Goal: Task Accomplishment & Management: Use online tool/utility

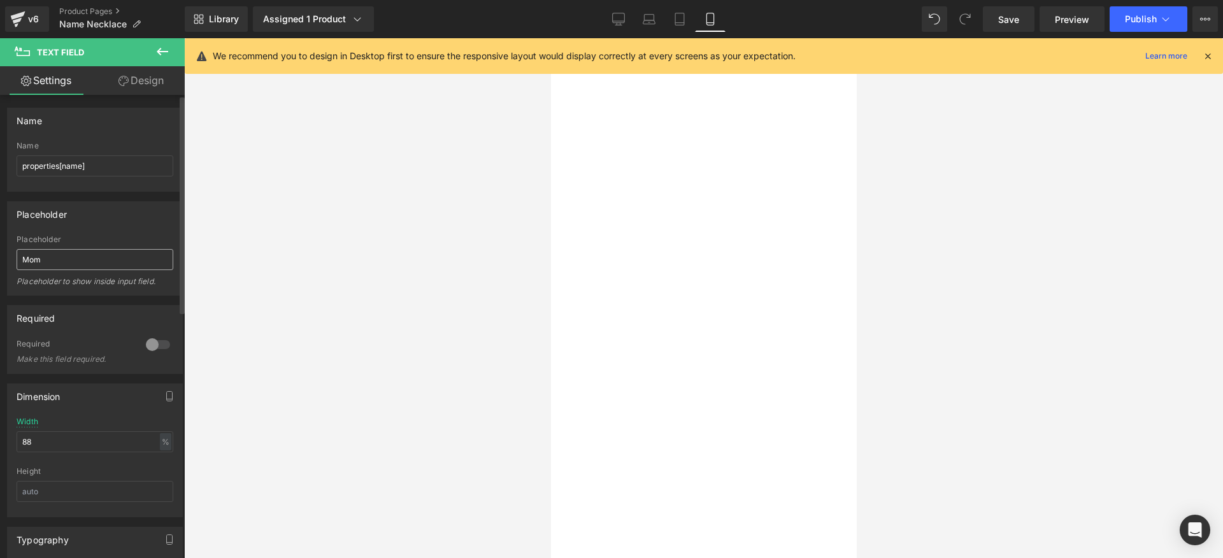
click at [31, 256] on input "Mom" at bounding box center [95, 259] width 157 height 21
type input "Enter name or text"
click at [1175, 10] on button "Publish" at bounding box center [1149, 18] width 78 height 25
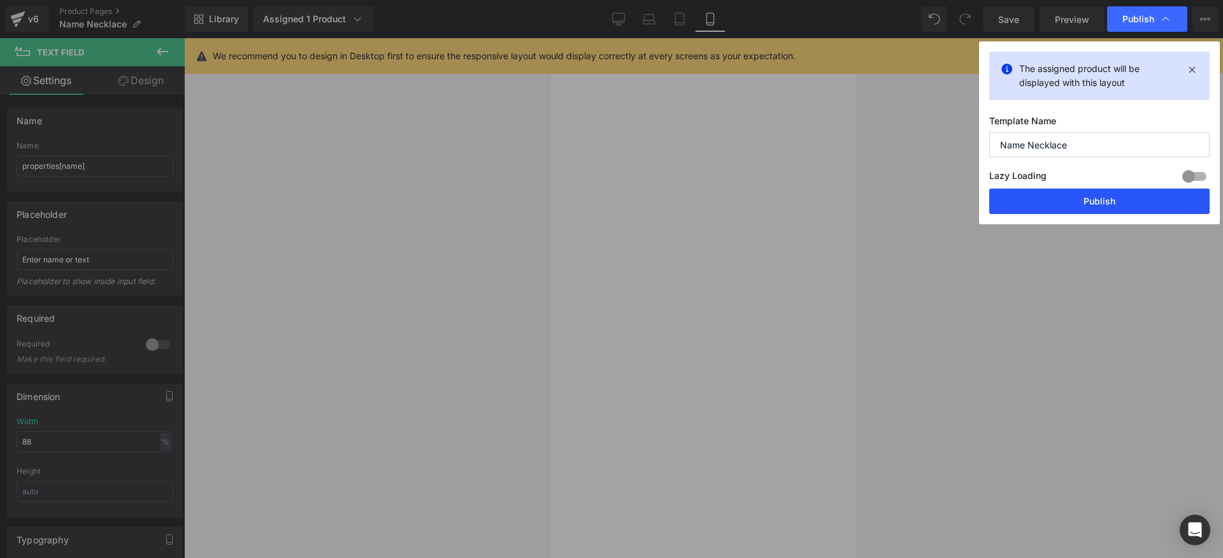
click at [1085, 206] on button "Publish" at bounding box center [1100, 201] width 220 height 25
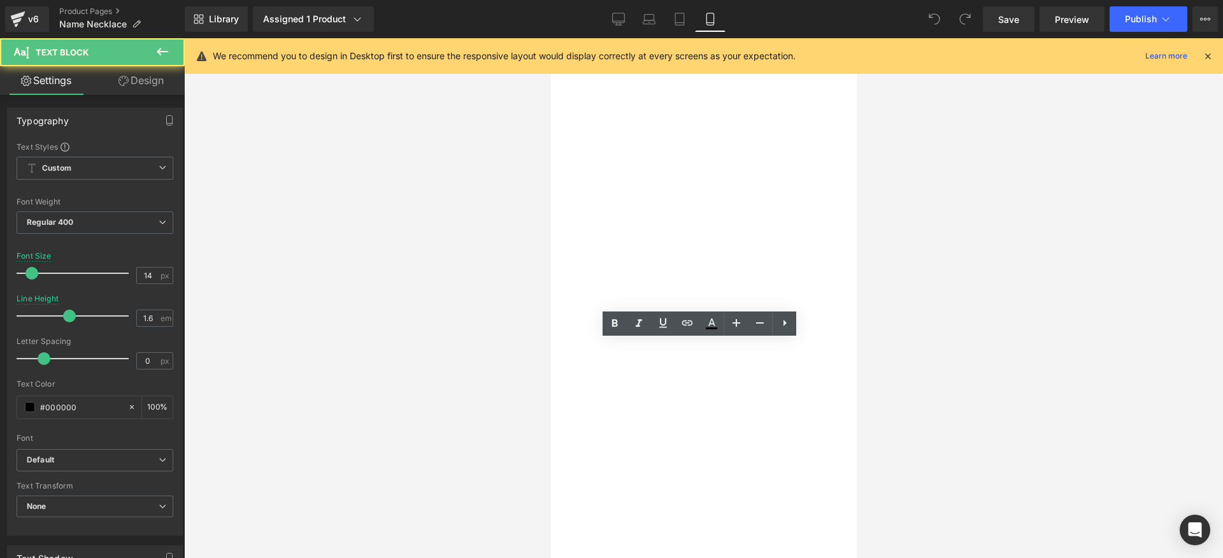
drag, startPoint x: 609, startPoint y: 405, endPoint x: 578, endPoint y: 350, distance: 62.2
click at [551, 38] on li "Orders placed from [DATE] to [DATE] by 17:00 CET will be processed and shipped …" at bounding box center [551, 38] width 0 height 0
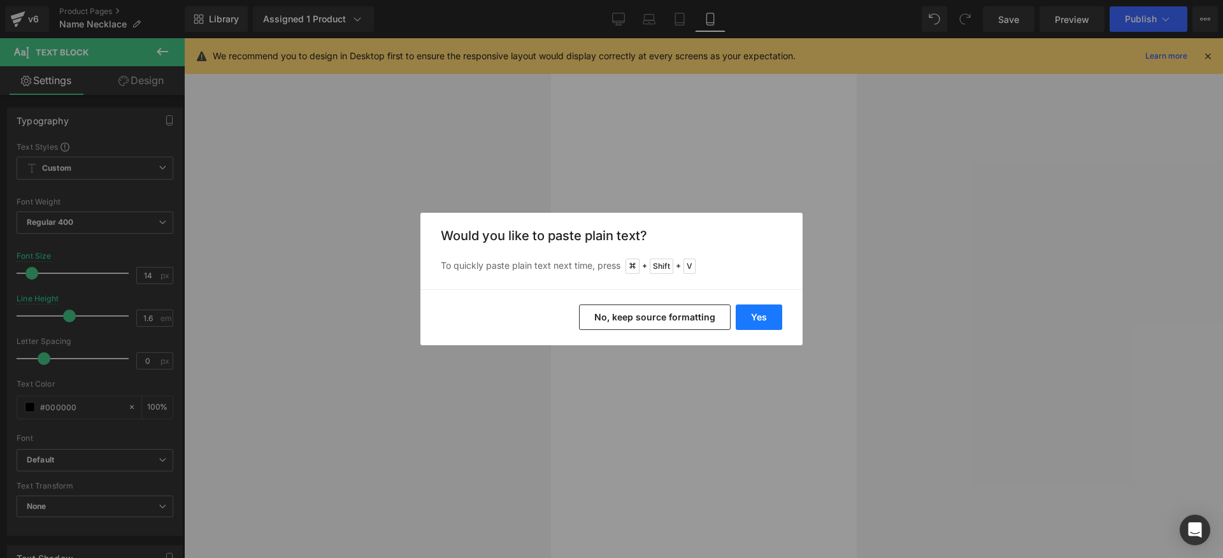
click at [750, 317] on button "Yes" at bounding box center [759, 317] width 47 height 25
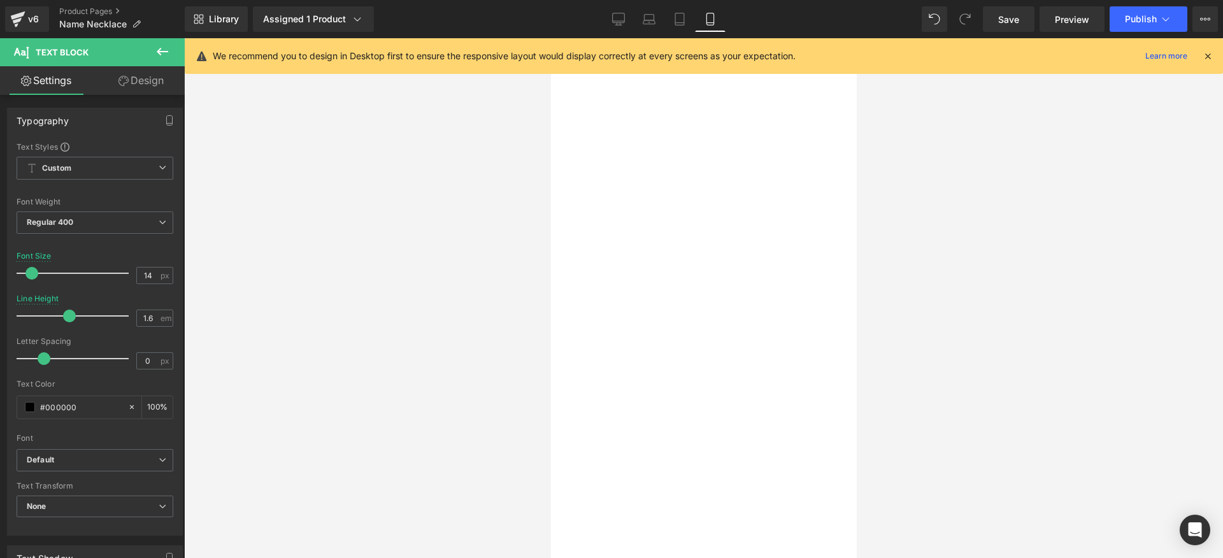
click at [551, 38] on li "Ready to Ship items are normally shipped within 24 hours. placed from [DATE] to…" at bounding box center [551, 38] width 0 height 0
click at [551, 38] on p "Returns :" at bounding box center [551, 38] width 0 height 0
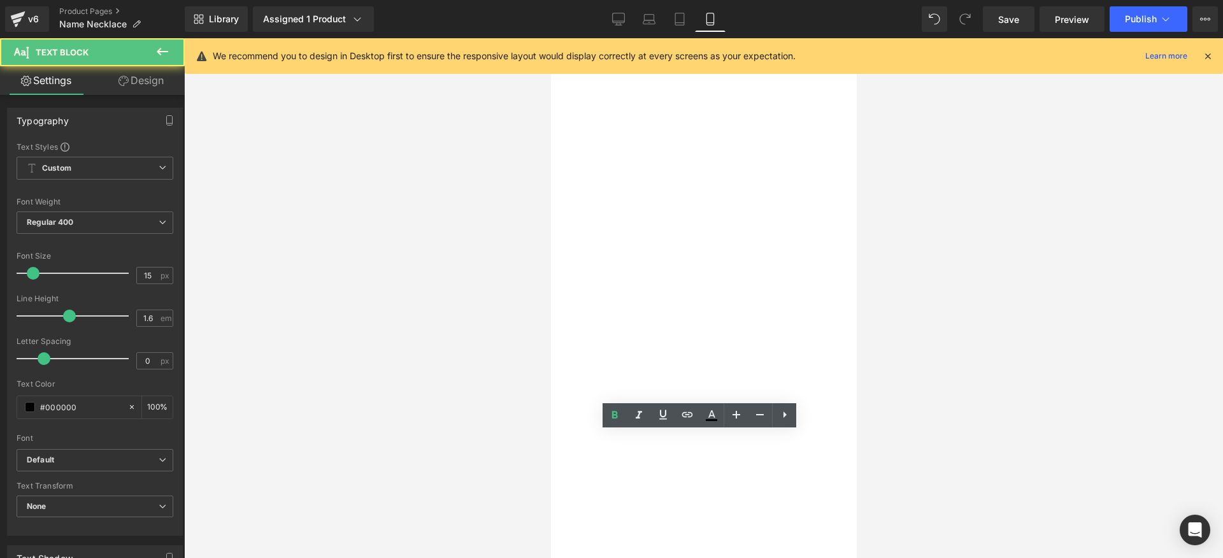
click at [551, 38] on li "Ready to Ship items are normally shipped within 24 hours. placed from [DATE] to…" at bounding box center [551, 38] width 0 height 0
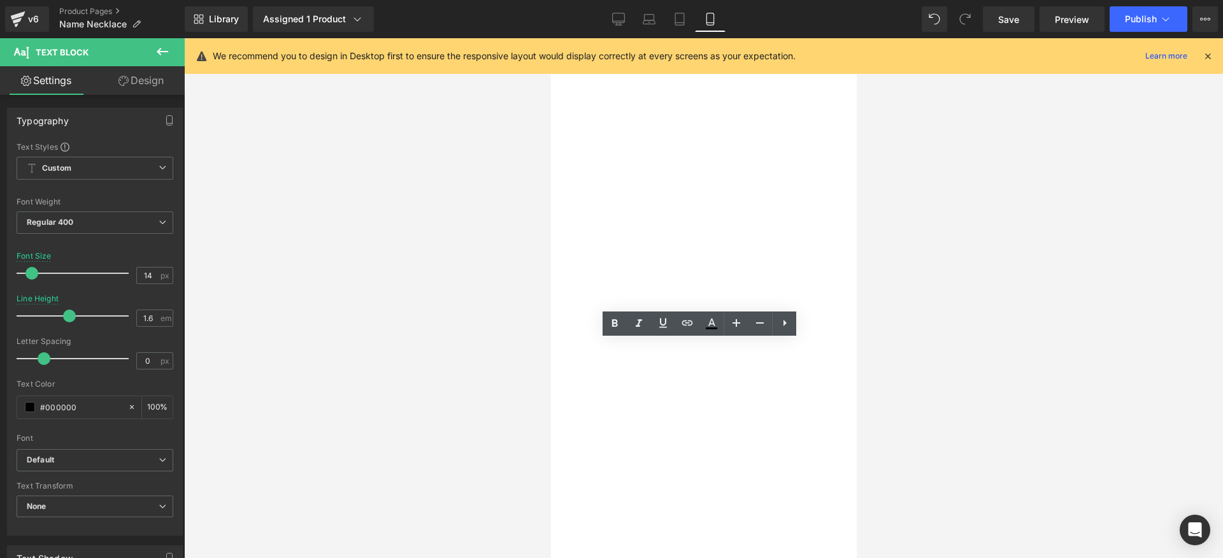
click at [551, 38] on li "Ready to Ship items are normally shipped within 24 hours. placed from [DATE] to…" at bounding box center [551, 38] width 0 height 0
drag, startPoint x: 827, startPoint y: 406, endPoint x: 572, endPoint y: 347, distance: 261.5
click at [551, 38] on li "Ready to Ship items are normally shipped within 24 hours. placed from Monday to…" at bounding box center [551, 38] width 0 height 0
copy li "Ready to Ship items are normally shipped within 24 hours. placed from Monday to…"
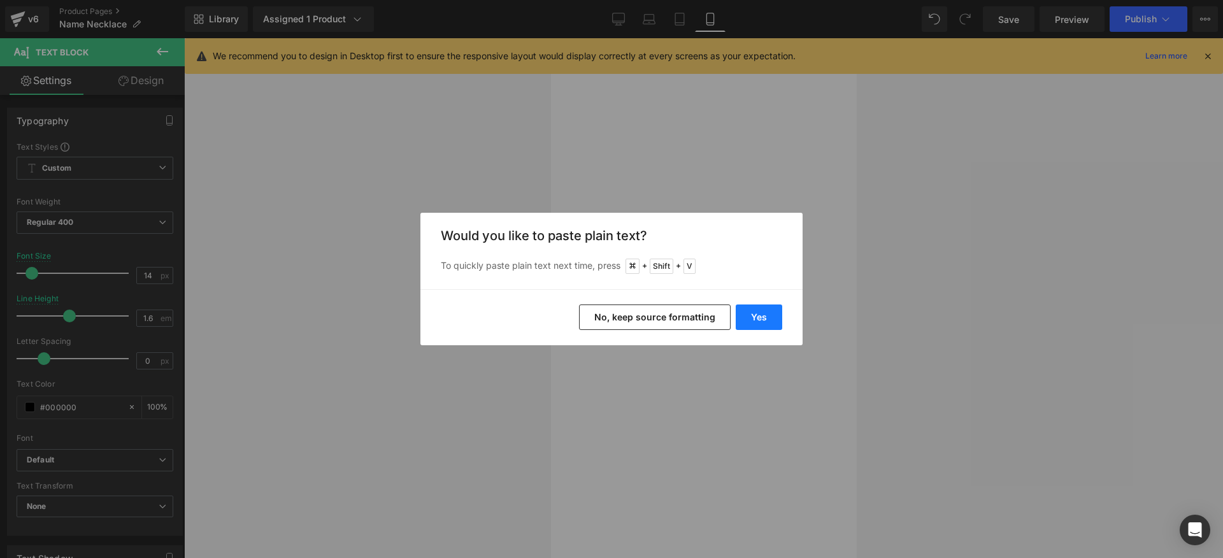
click at [767, 321] on button "Yes" at bounding box center [759, 317] width 47 height 25
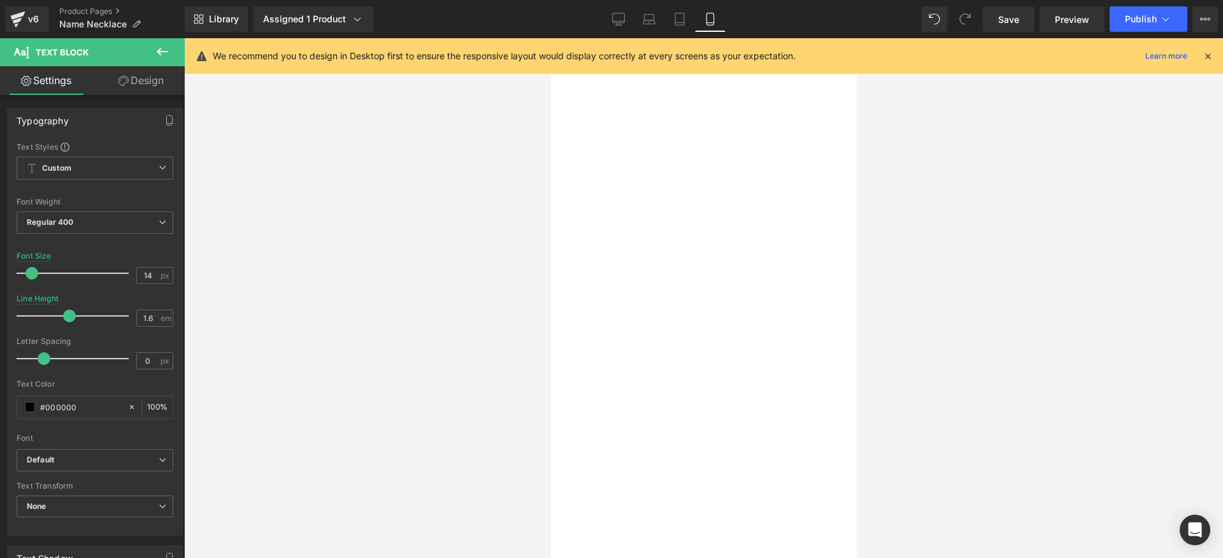
click at [551, 38] on li "Ready to Ship items are normally shipped within 24 hours." at bounding box center [551, 38] width 0 height 0
click at [990, 339] on div at bounding box center [703, 298] width 1039 height 520
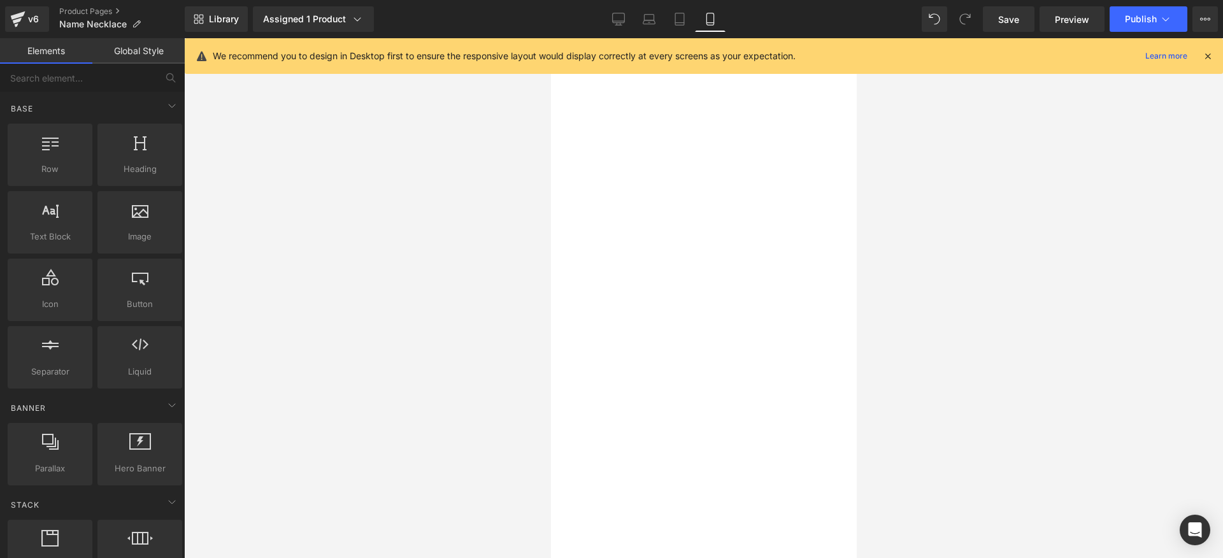
click at [551, 38] on li "Ready-to-ship items are normally shipped within 24 hours." at bounding box center [551, 38] width 0 height 0
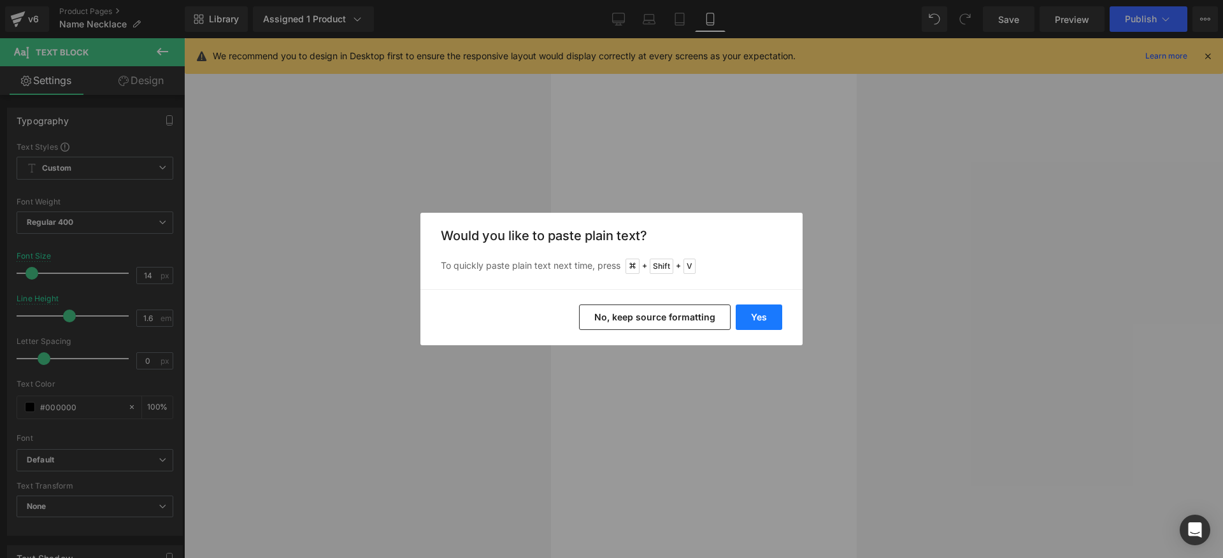
click at [753, 319] on button "Yes" at bounding box center [759, 317] width 47 height 25
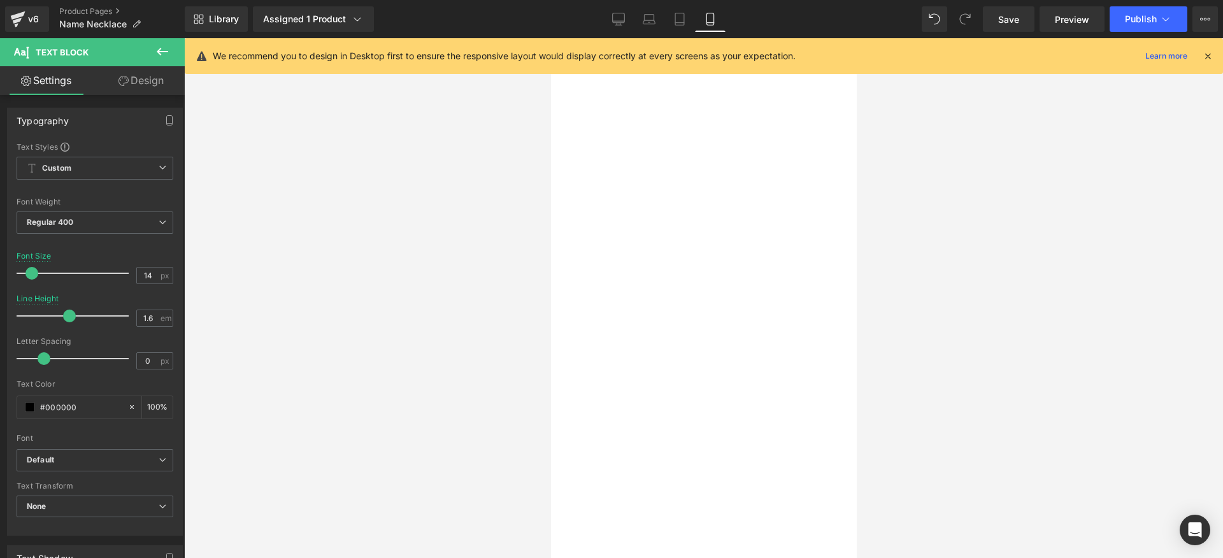
scroll to position [700, 0]
click at [1163, 29] on button "Publish" at bounding box center [1149, 18] width 78 height 25
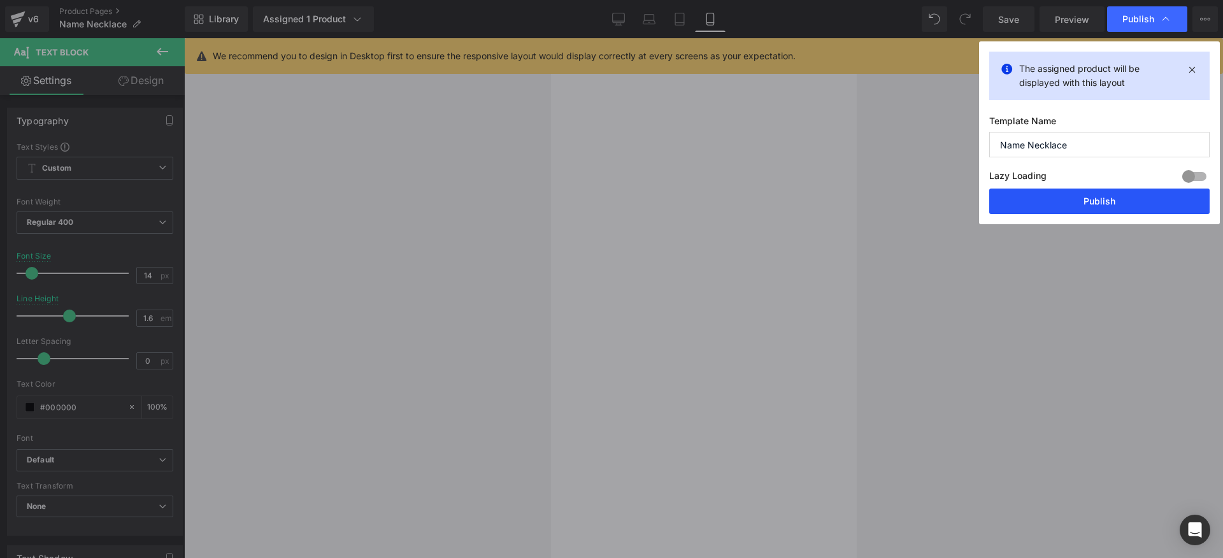
click at [1097, 196] on button "Publish" at bounding box center [1100, 201] width 220 height 25
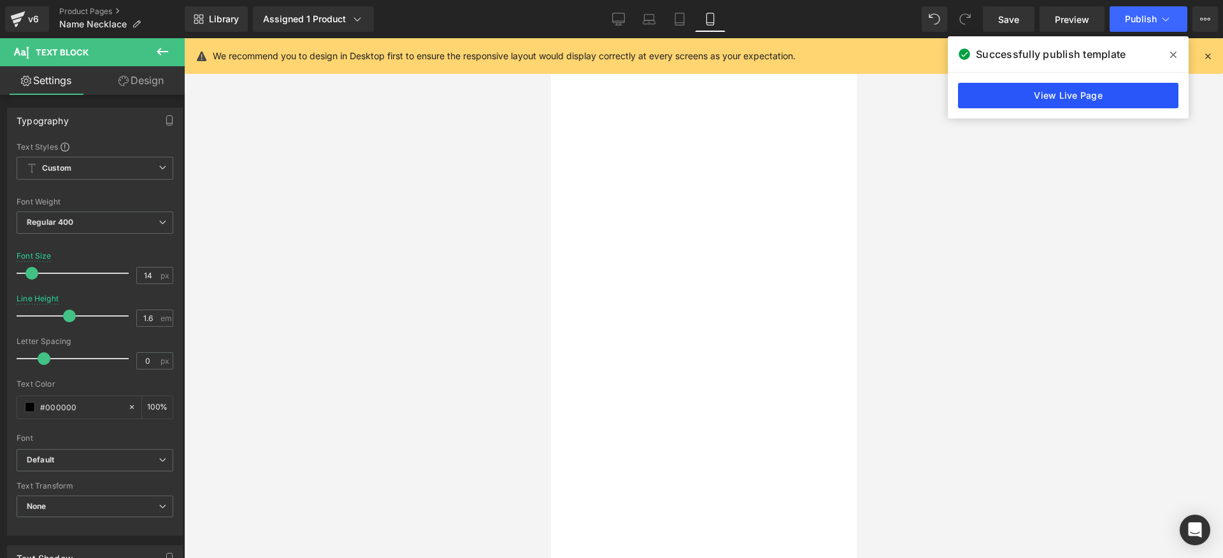
click at [1070, 87] on link "View Live Page" at bounding box center [1068, 95] width 220 height 25
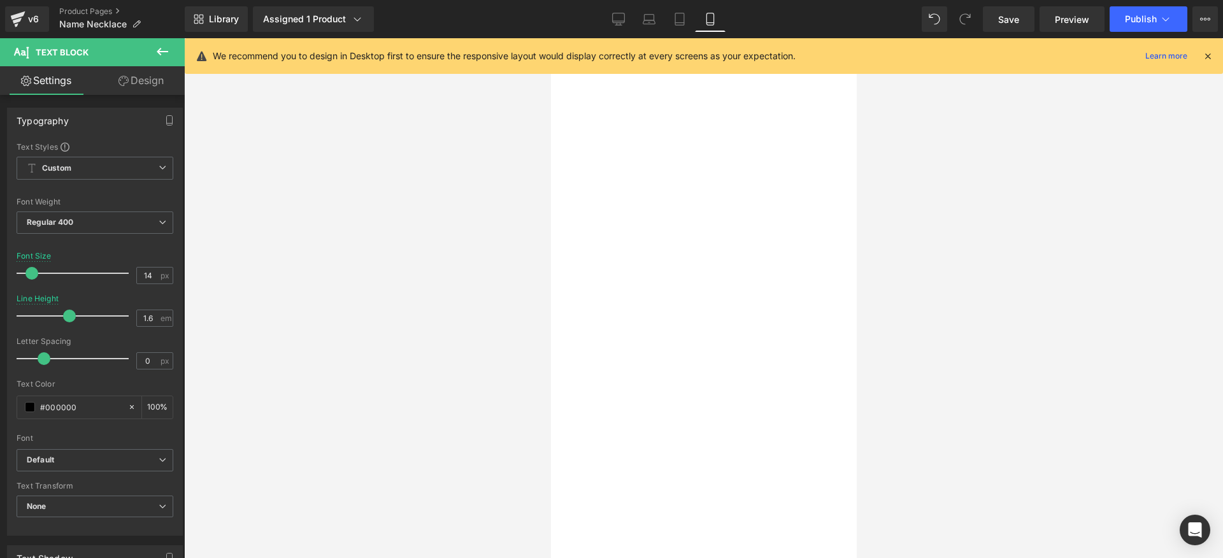
scroll to position [0, 0]
click at [551, 38] on span "Product" at bounding box center [551, 38] width 0 height 0
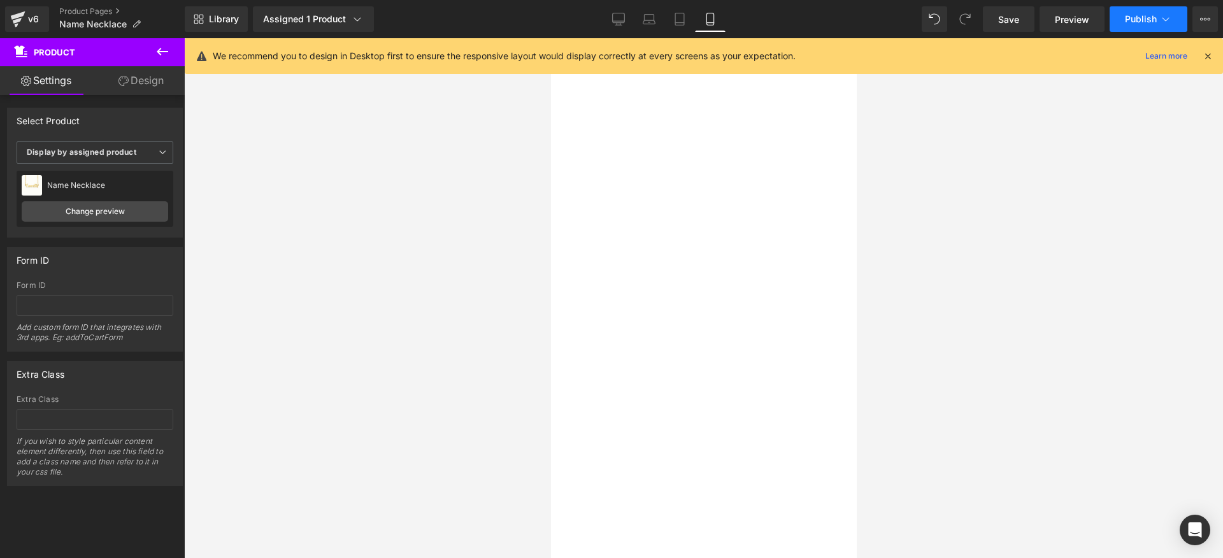
click at [1160, 22] on icon at bounding box center [1166, 19] width 13 height 13
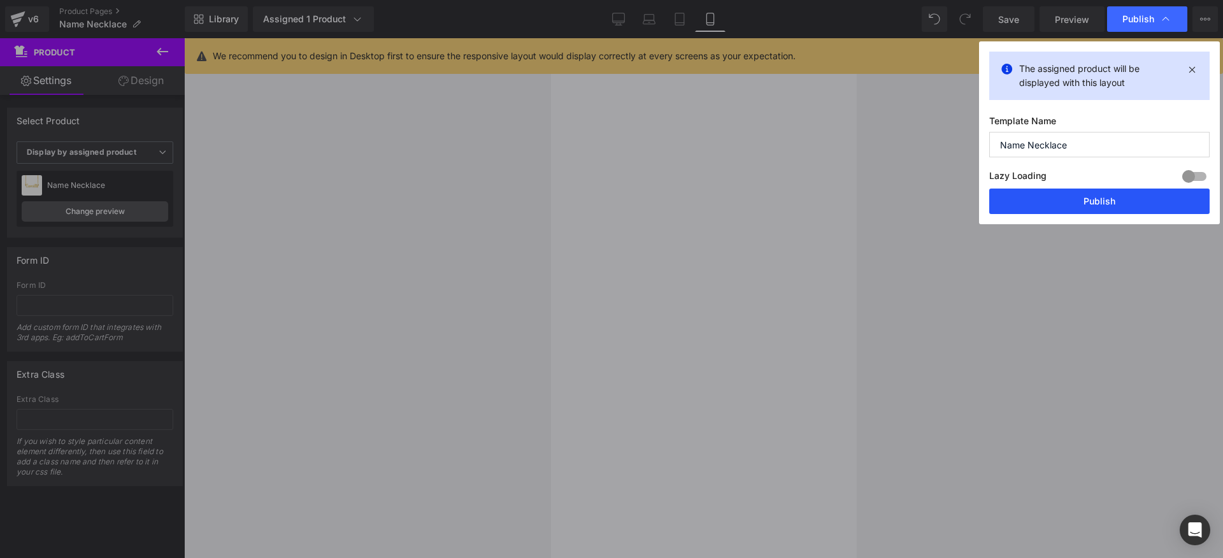
click at [1103, 206] on button "Publish" at bounding box center [1100, 201] width 220 height 25
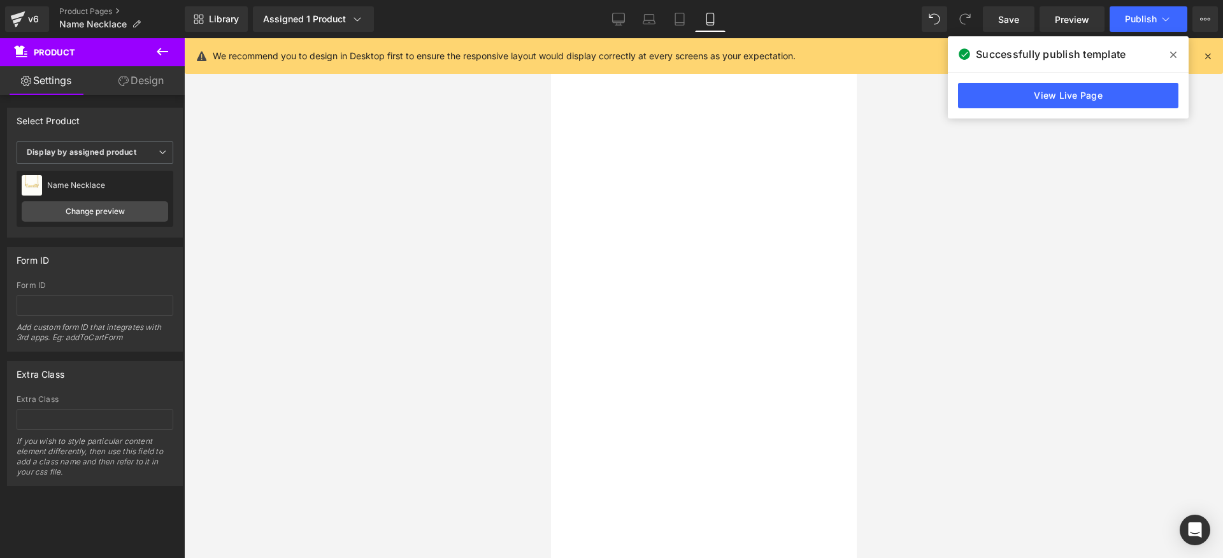
scroll to position [654, 0]
click at [551, 38] on span at bounding box center [551, 38] width 0 height 0
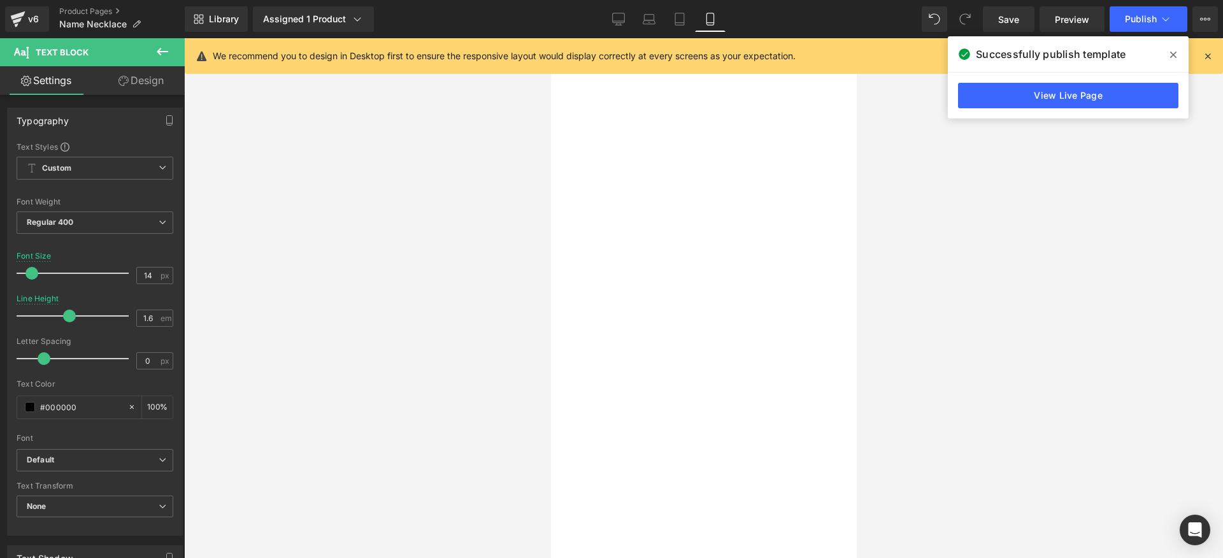
click at [551, 38] on li "Personalized items require around 2-3 weeks for production at this time." at bounding box center [551, 38] width 0 height 0
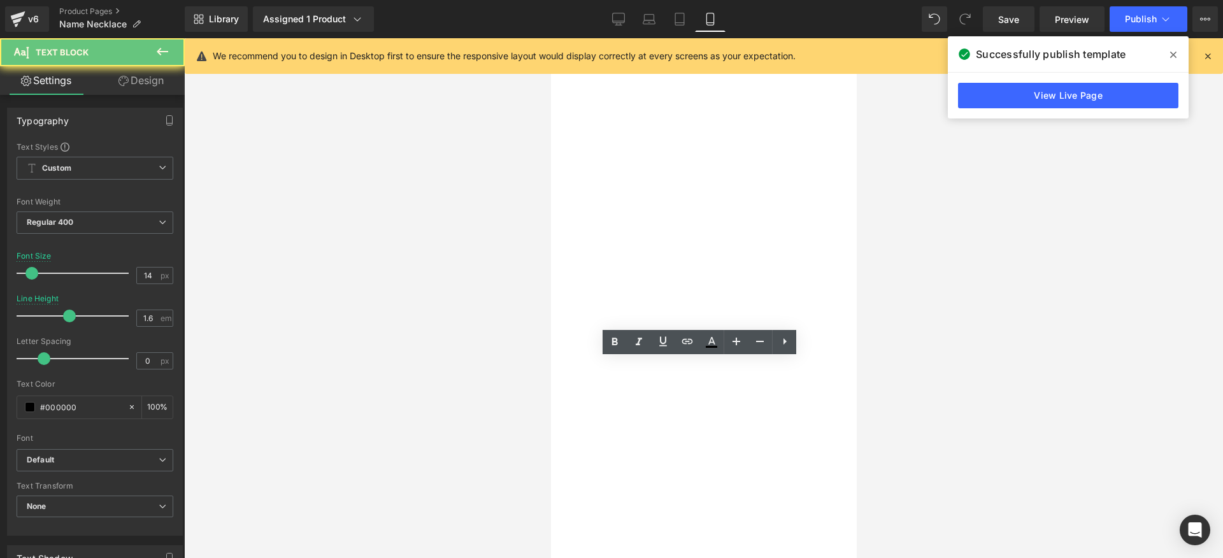
drag, startPoint x: 603, startPoint y: 393, endPoint x: 574, endPoint y: 366, distance: 40.1
click at [551, 38] on ul "Ready-to-ship items are normally shipped within 24 hours. Personalized items re…" at bounding box center [551, 38] width 0 height 0
copy ul "Ready-to-ship items are normally shipped within 24 hours. Personalized items re…"
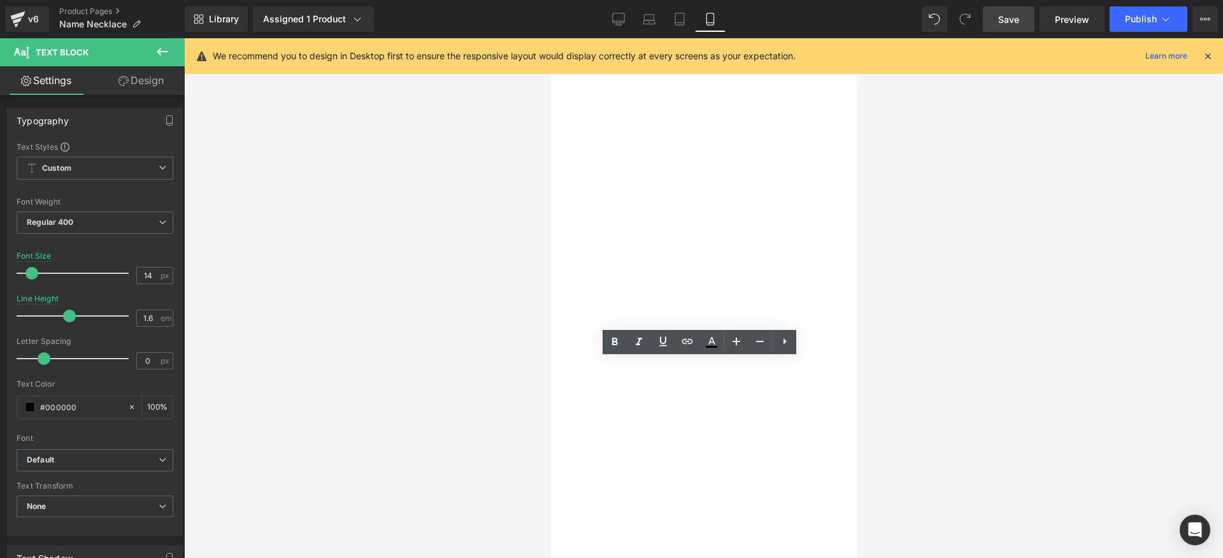
click at [988, 18] on link "Save" at bounding box center [1009, 18] width 52 height 25
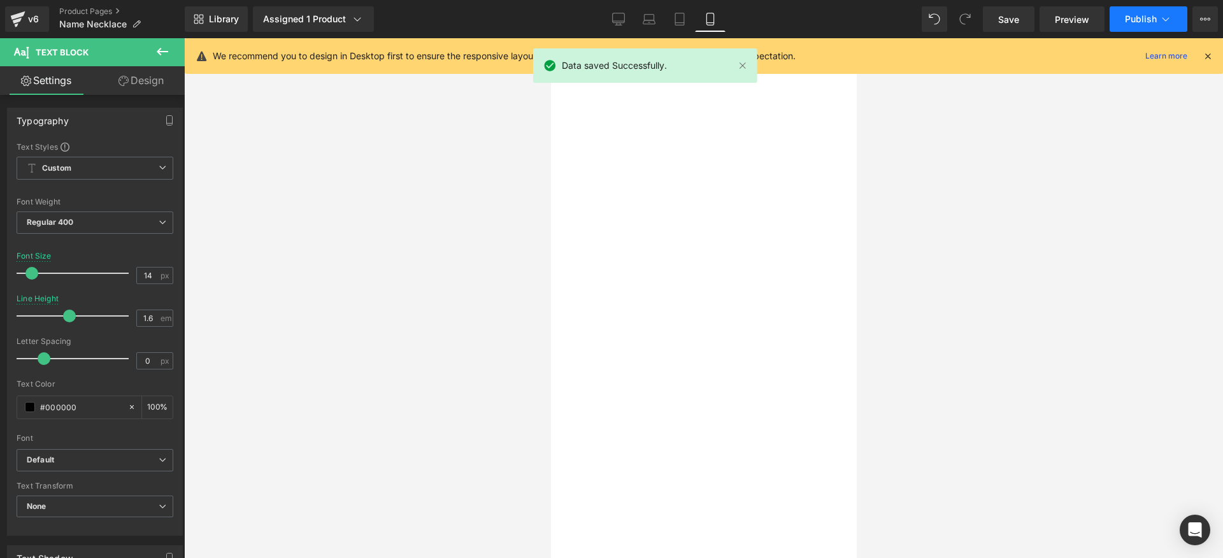
click at [1146, 27] on button "Publish" at bounding box center [1149, 18] width 78 height 25
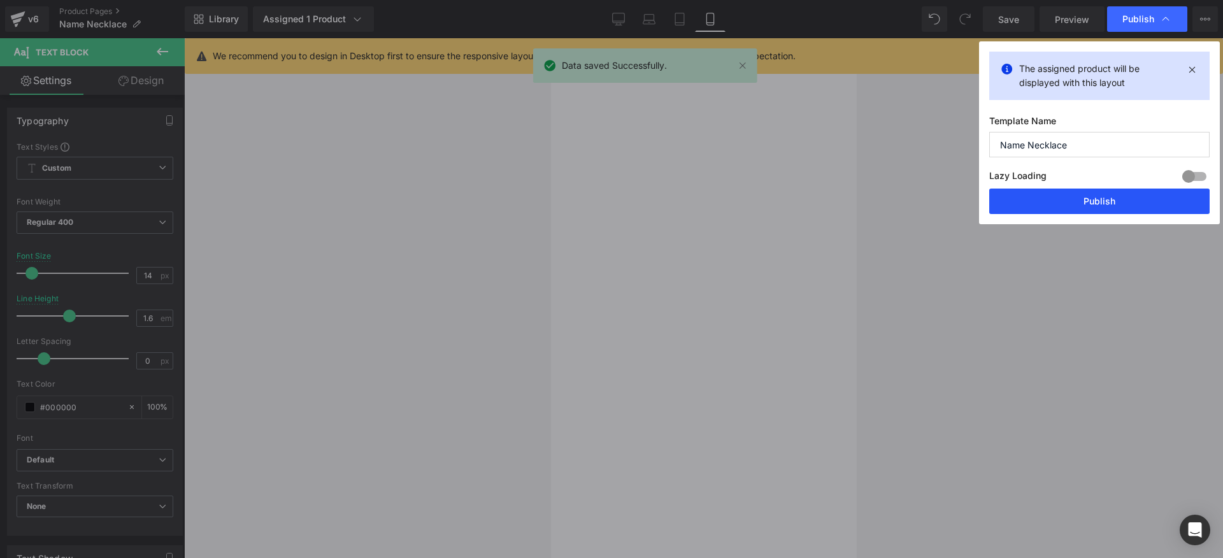
click at [1059, 203] on button "Publish" at bounding box center [1100, 201] width 220 height 25
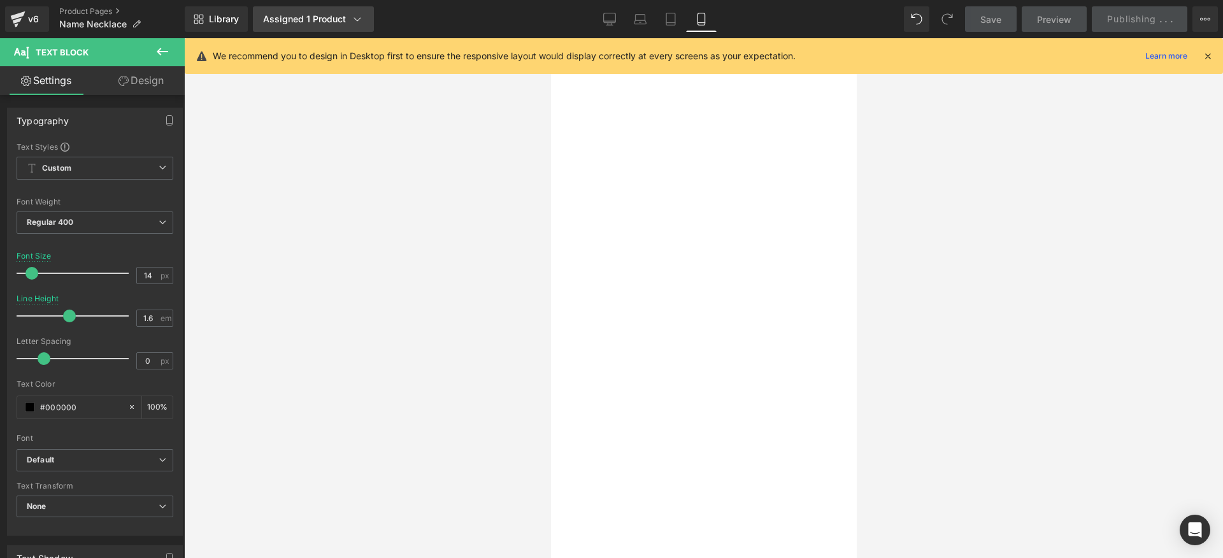
click at [303, 18] on div "Assigned 1 Product" at bounding box center [313, 19] width 101 height 13
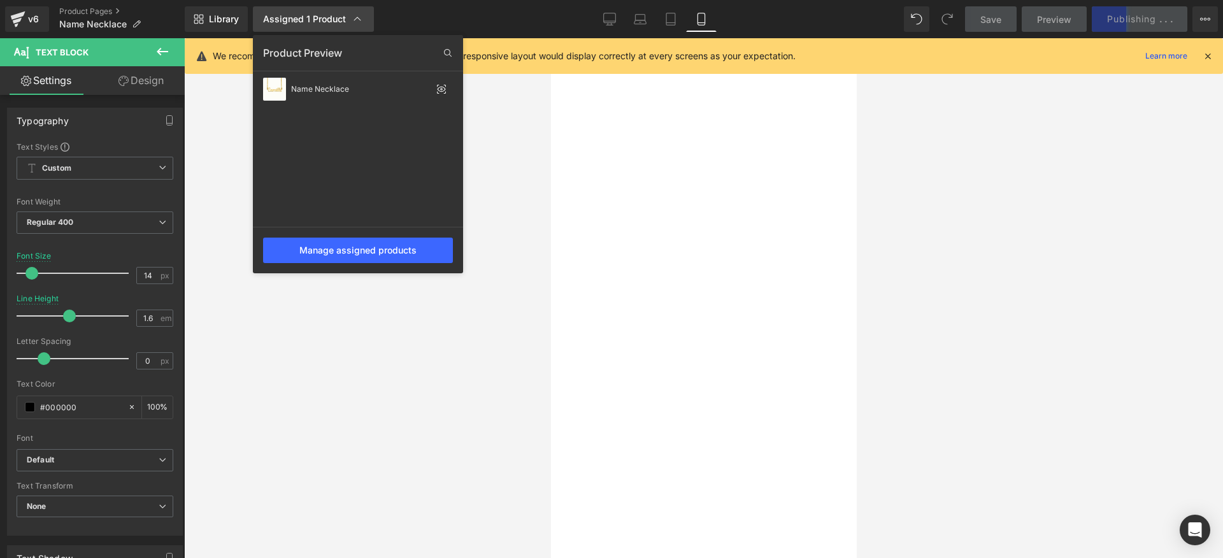
click at [303, 18] on div "Assigned 1 Product" at bounding box center [313, 19] width 101 height 13
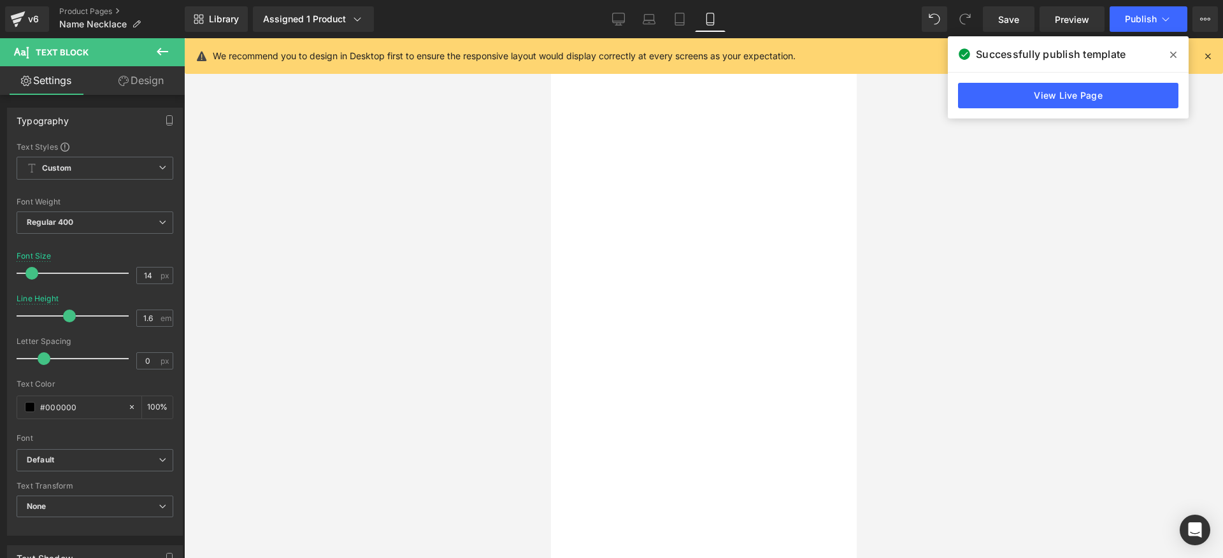
drag, startPoint x: 208, startPoint y: 24, endPoint x: 261, endPoint y: 157, distance: 143.6
click at [261, 157] on div "Text Block You are previewing how the will restyle your page. You can not edit …" at bounding box center [611, 290] width 1223 height 580
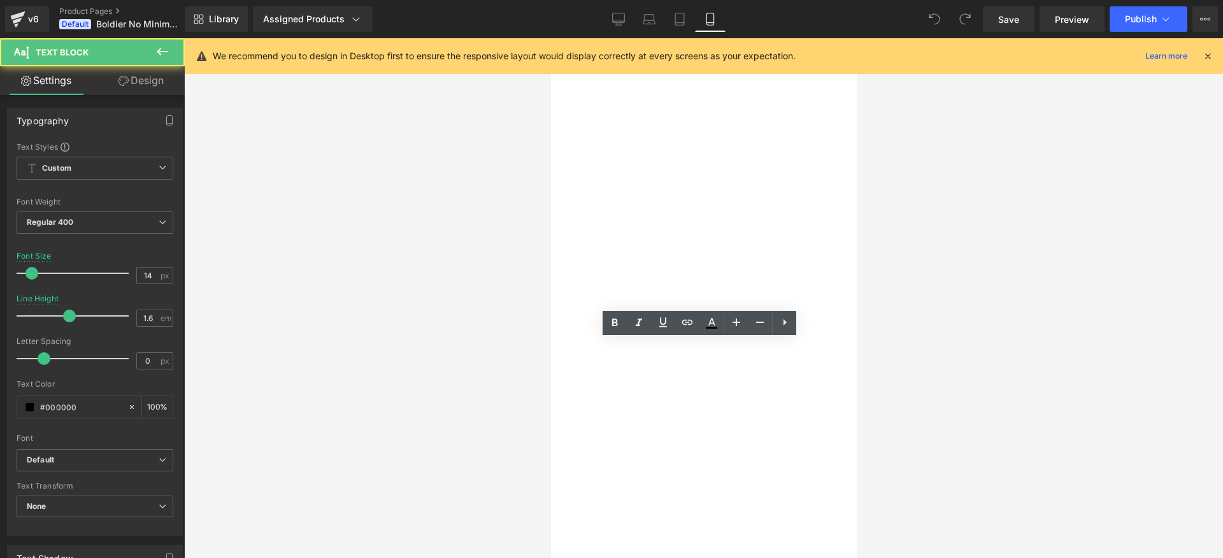
scroll to position [490, 0]
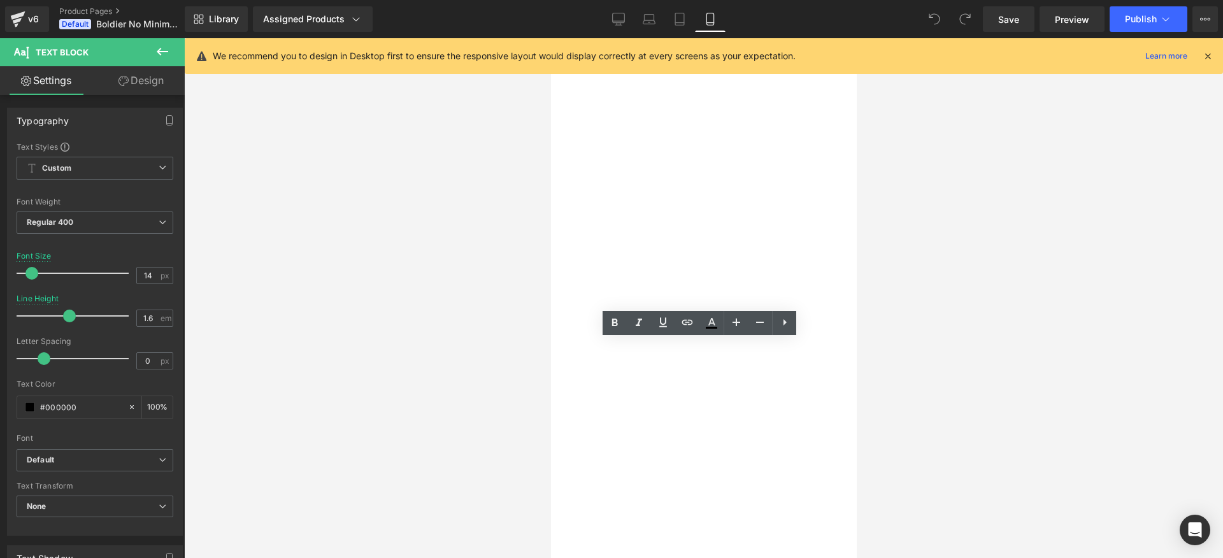
drag, startPoint x: 658, startPoint y: 417, endPoint x: 577, endPoint y: 351, distance: 104.6
click at [551, 38] on li "Orders placed from [DATE] to [DATE] by 17:00 CET will be processed and shipped …" at bounding box center [551, 38] width 0 height 0
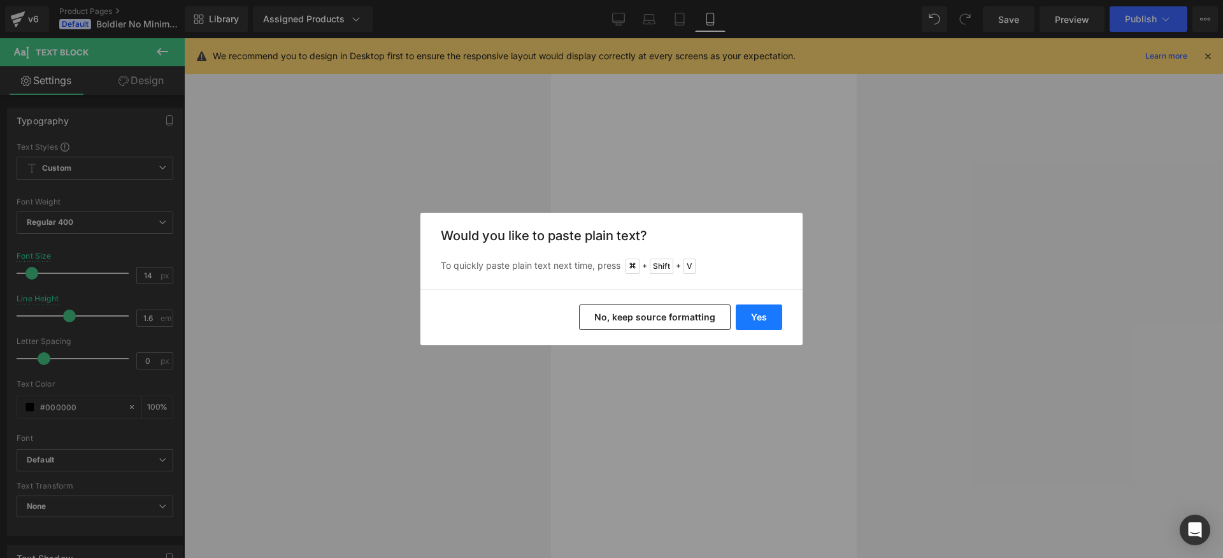
click at [754, 317] on button "Yes" at bounding box center [759, 317] width 47 height 25
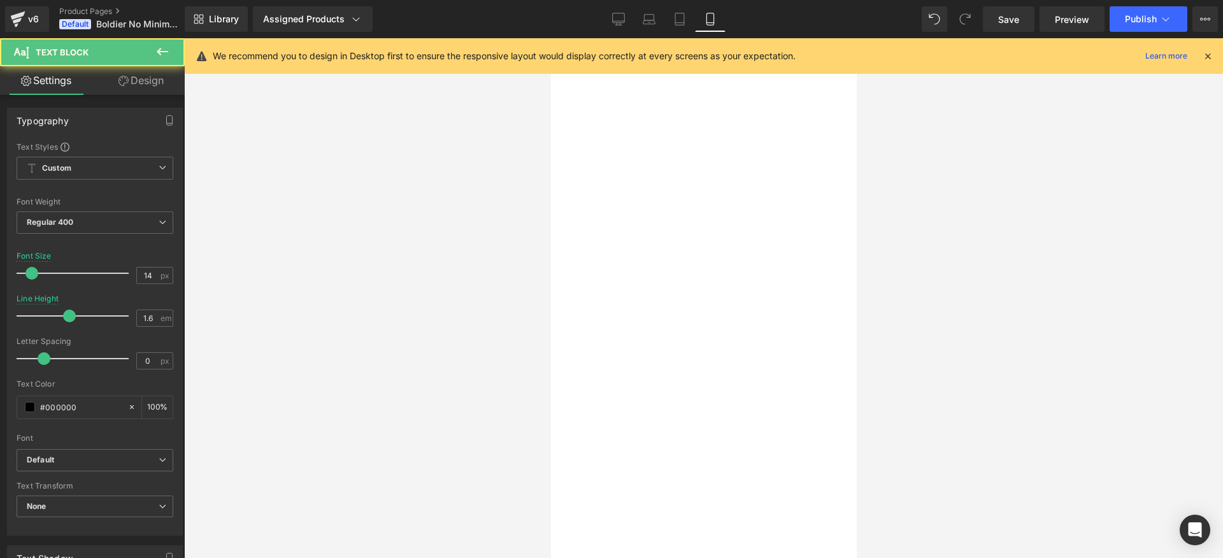
click at [551, 38] on li "Free Shipping & Returns - orders over $50." at bounding box center [551, 38] width 0 height 0
drag, startPoint x: 761, startPoint y: 346, endPoint x: 584, endPoint y: 350, distance: 177.2
click at [551, 38] on li "Free Shipping & Returns - orders over $50." at bounding box center [551, 38] width 0 height 0
click at [551, 38] on li "Ready-to-ship items are normally shipped within 24 hours." at bounding box center [551, 38] width 0 height 0
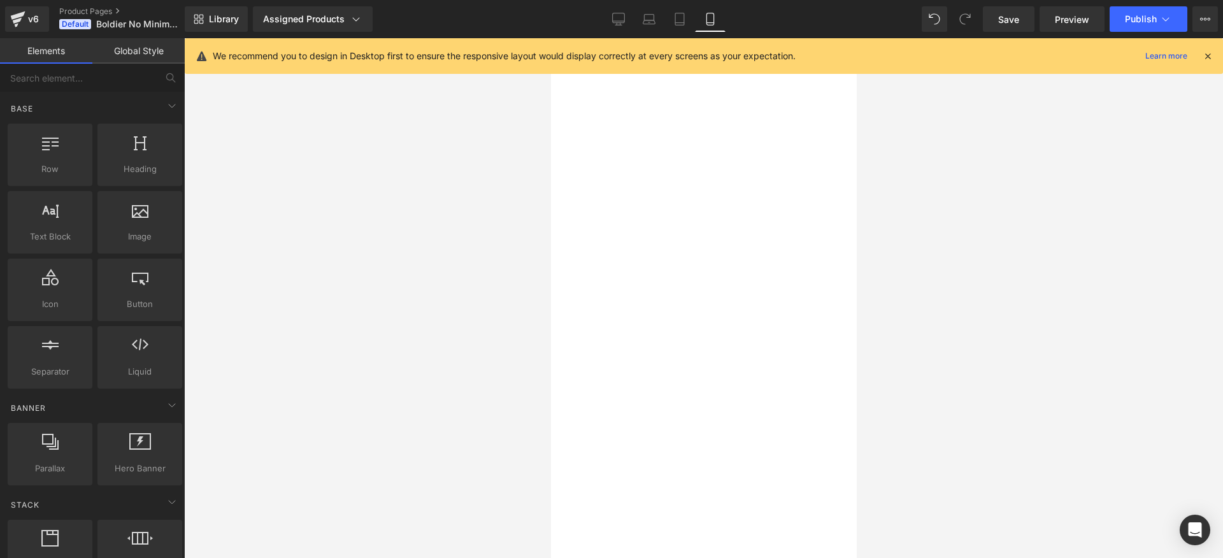
click at [1034, 306] on div at bounding box center [703, 298] width 1039 height 520
click at [1171, 15] on icon at bounding box center [1166, 19] width 13 height 13
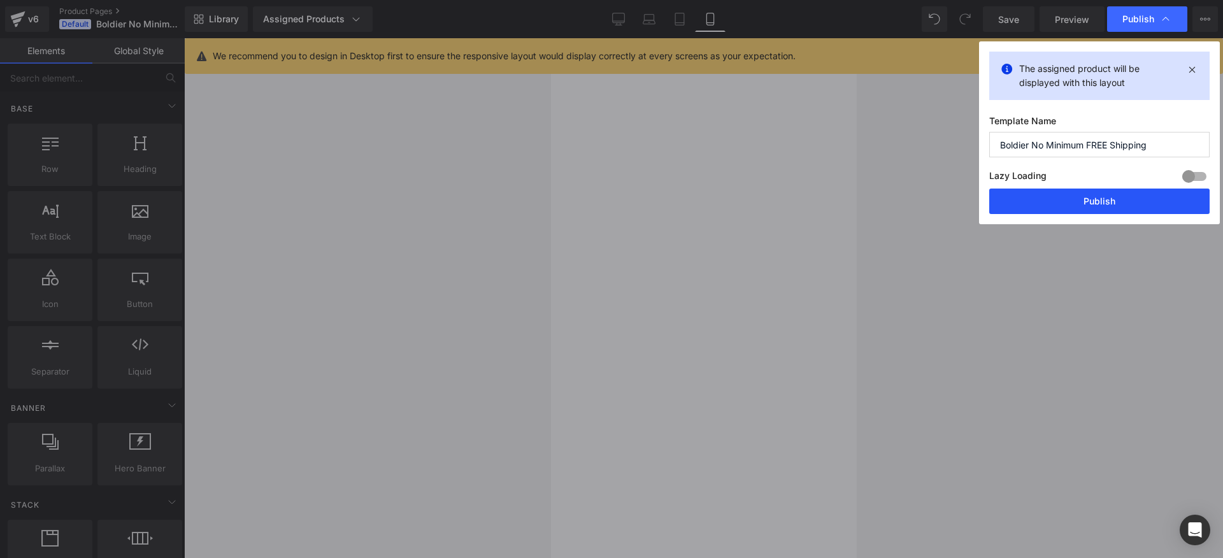
click at [1090, 195] on button "Publish" at bounding box center [1100, 201] width 220 height 25
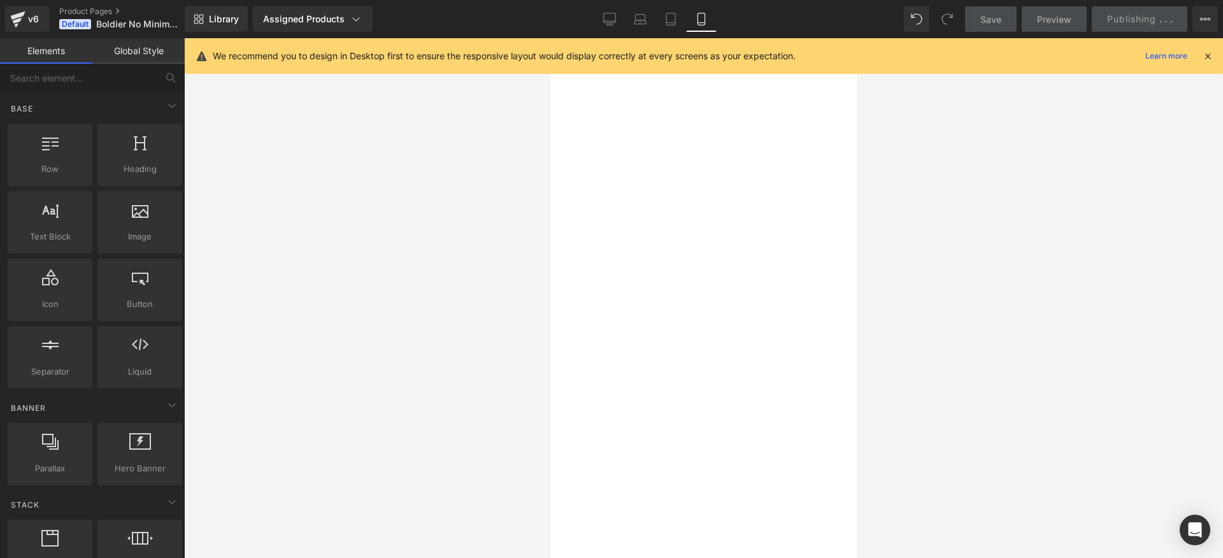
scroll to position [372, 0]
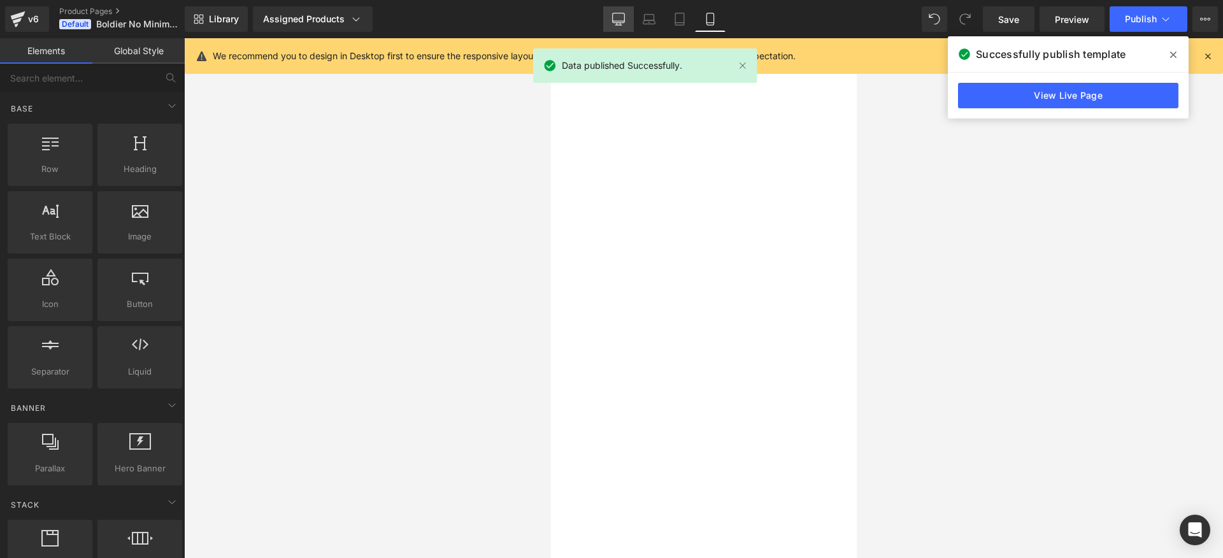
click at [625, 27] on link "Desktop" at bounding box center [618, 18] width 31 height 25
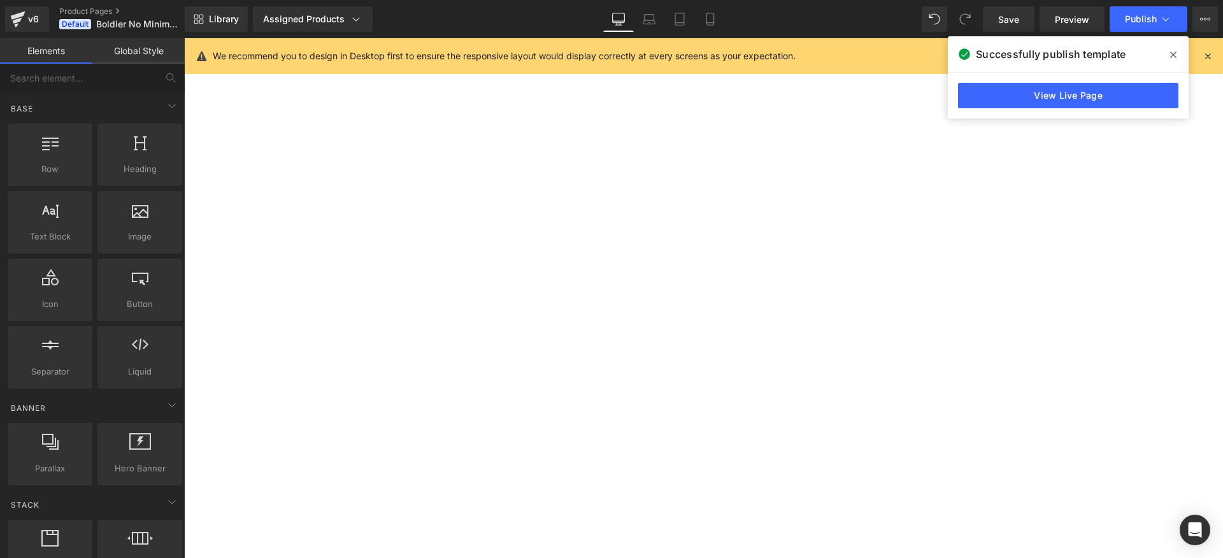
scroll to position [282, 0]
click at [184, 38] on li "Orders placed from [DATE] to [DATE] by 17:00 CET will be processed and shipped …" at bounding box center [184, 38] width 0 height 0
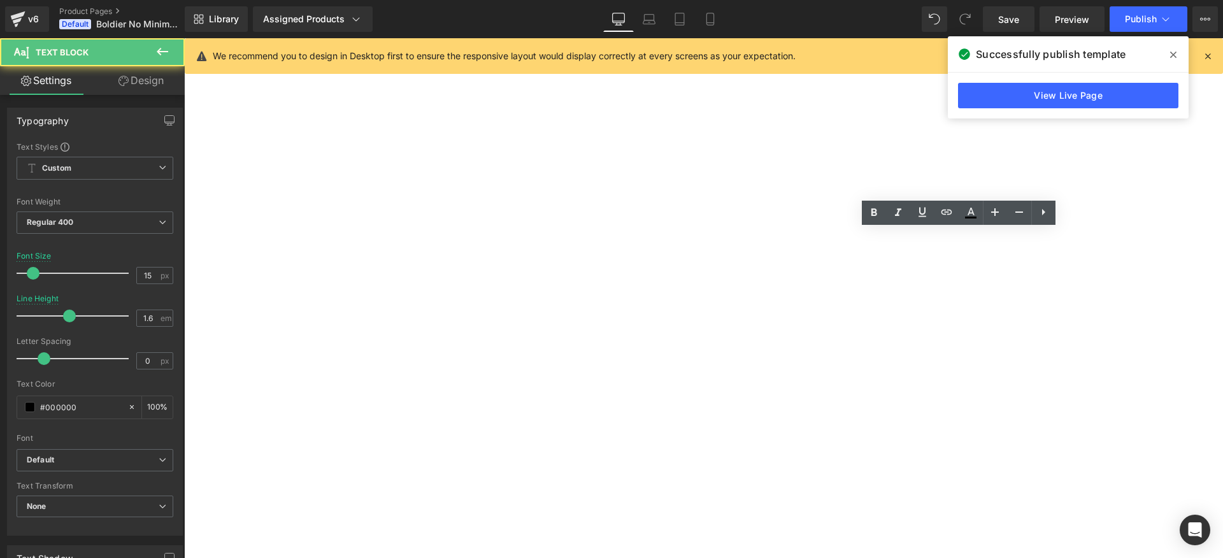
drag, startPoint x: 1004, startPoint y: 299, endPoint x: 723, endPoint y: 233, distance: 288.7
click at [184, 38] on ul "Orders placed from Monday to Friday by 17:00 CET will be processed and shipped …" at bounding box center [184, 38] width 0 height 0
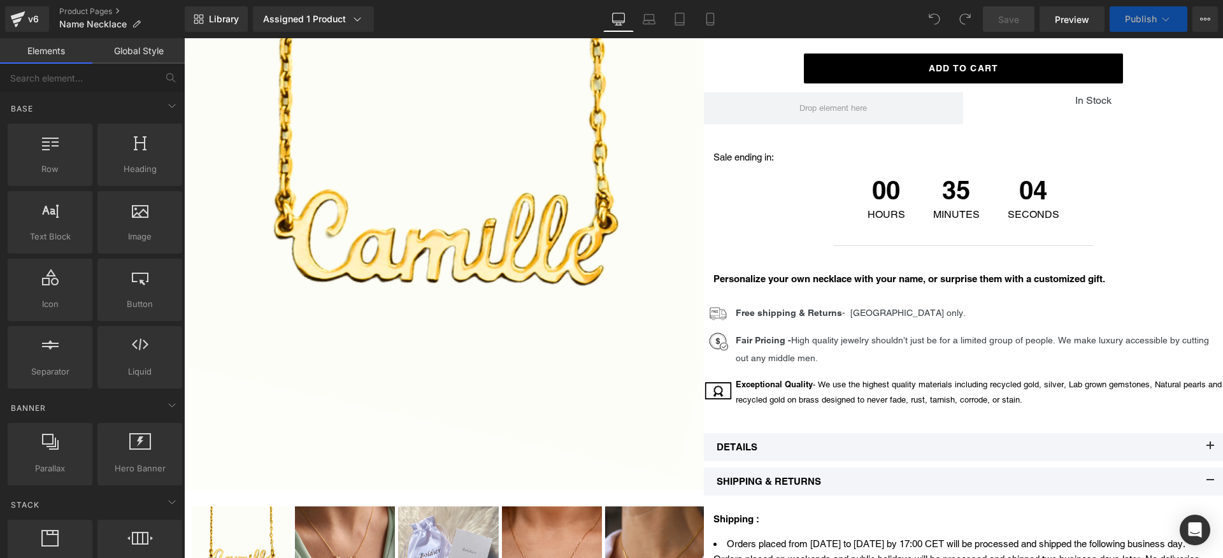
scroll to position [421, 0]
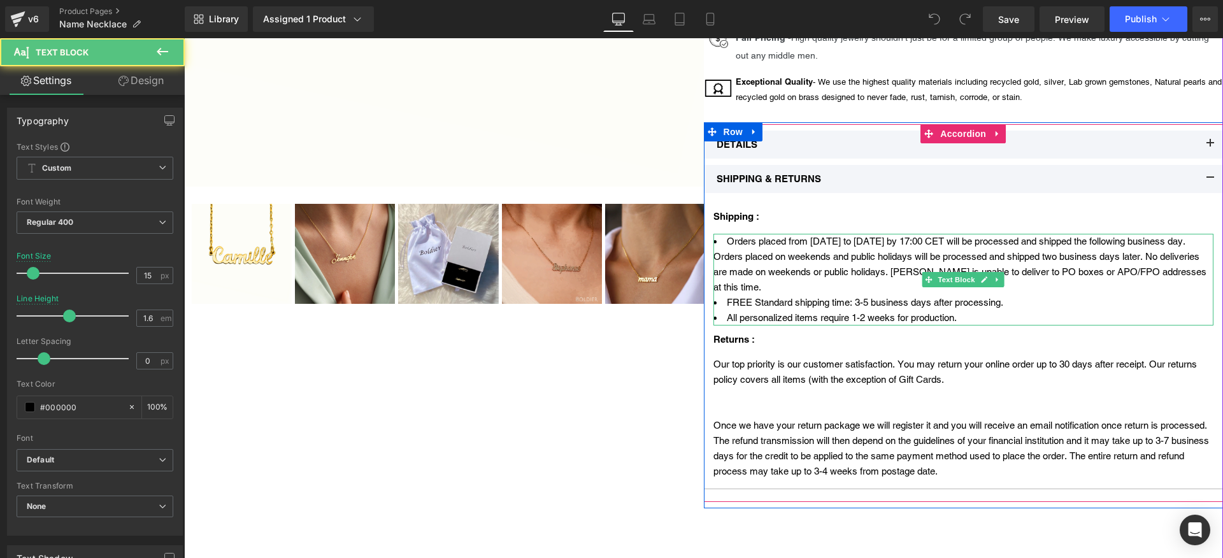
click at [817, 268] on li "Orders placed from [DATE] to [DATE] by 17:00 CET will be processed and shipped …" at bounding box center [964, 264] width 501 height 61
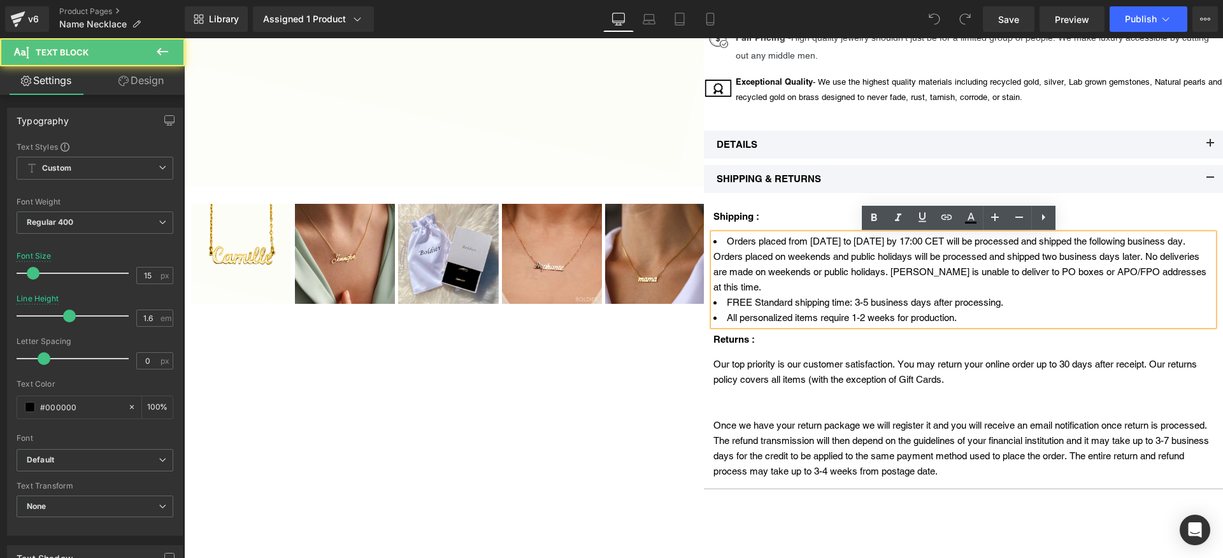
click at [743, 287] on li "Orders placed from [DATE] to [DATE] by 17:00 CET will be processed and shipped …" at bounding box center [964, 264] width 501 height 61
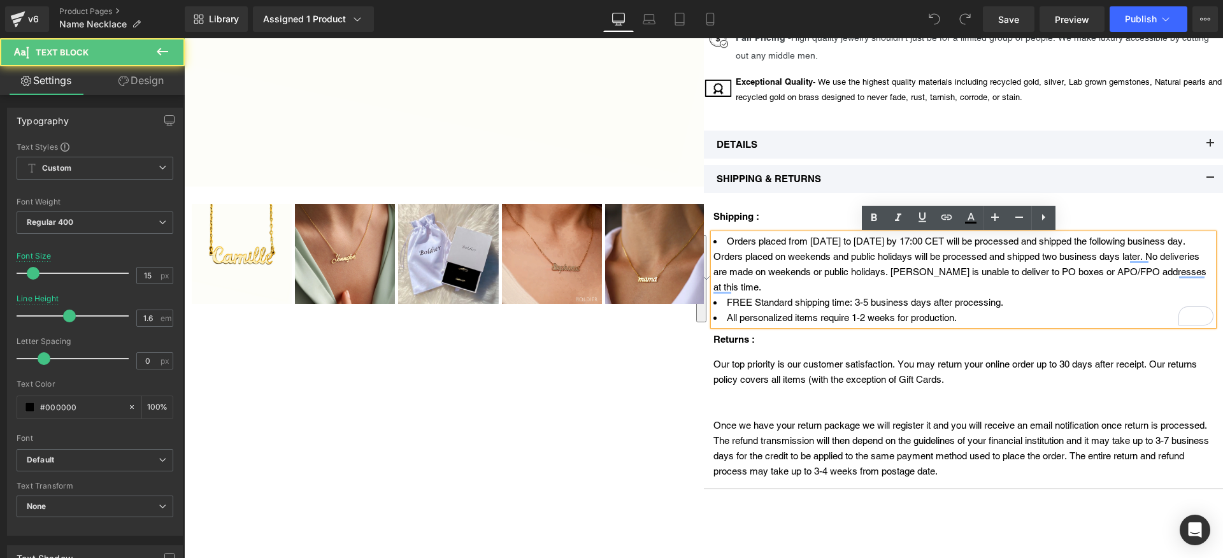
drag, startPoint x: 960, startPoint y: 321, endPoint x: 712, endPoint y: 242, distance: 260.0
click at [714, 242] on ul "Orders placed from Monday to Friday by 17:00 CET will be processed and shipped …" at bounding box center [964, 280] width 501 height 92
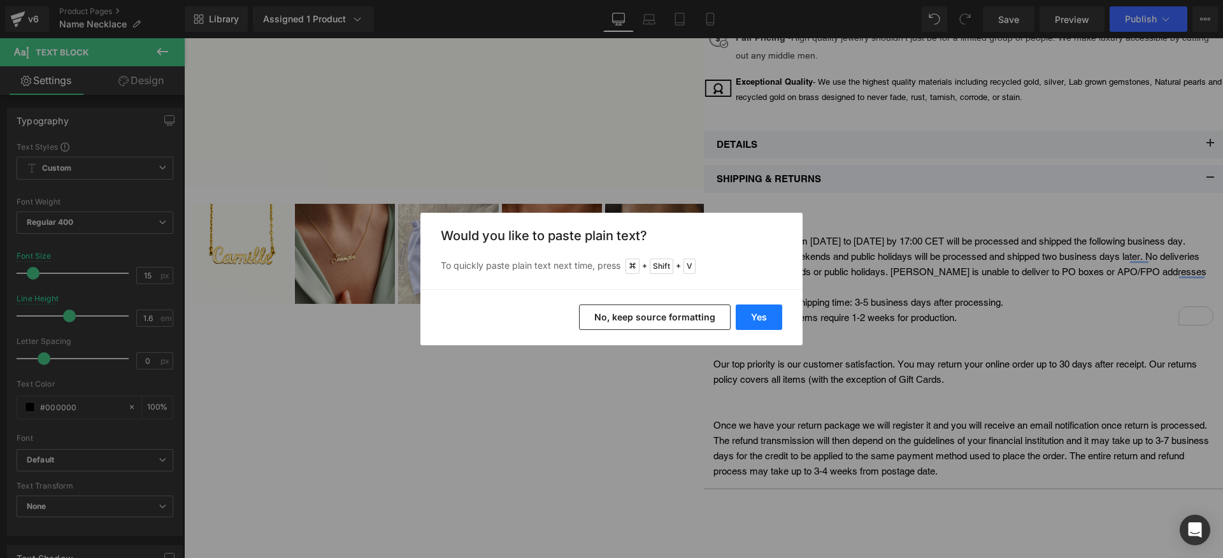
click at [765, 306] on button "Yes" at bounding box center [759, 317] width 47 height 25
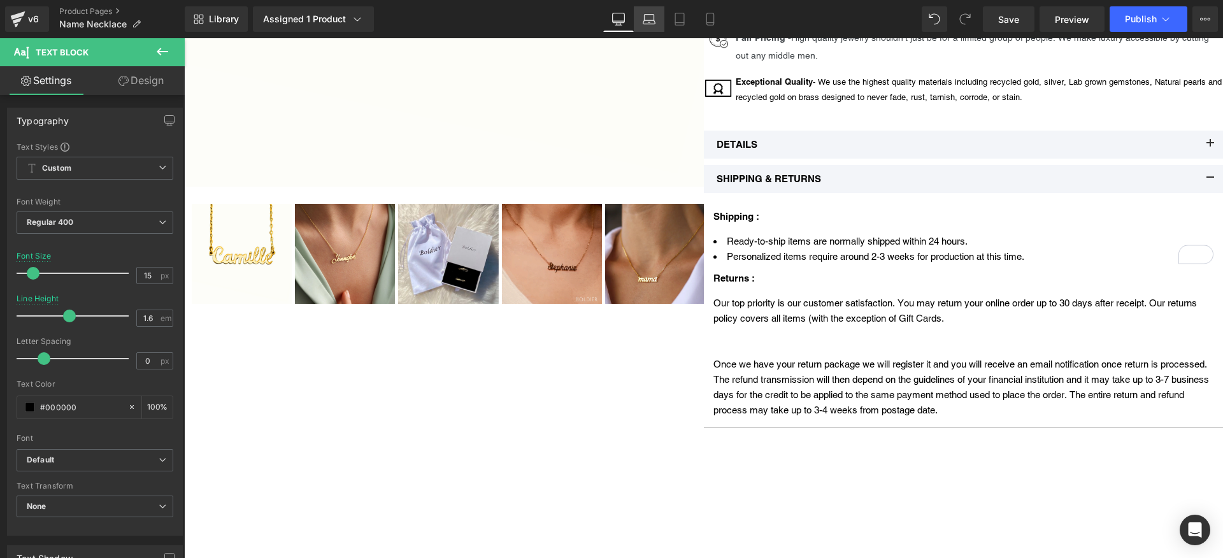
click at [646, 25] on link "Laptop" at bounding box center [649, 18] width 31 height 25
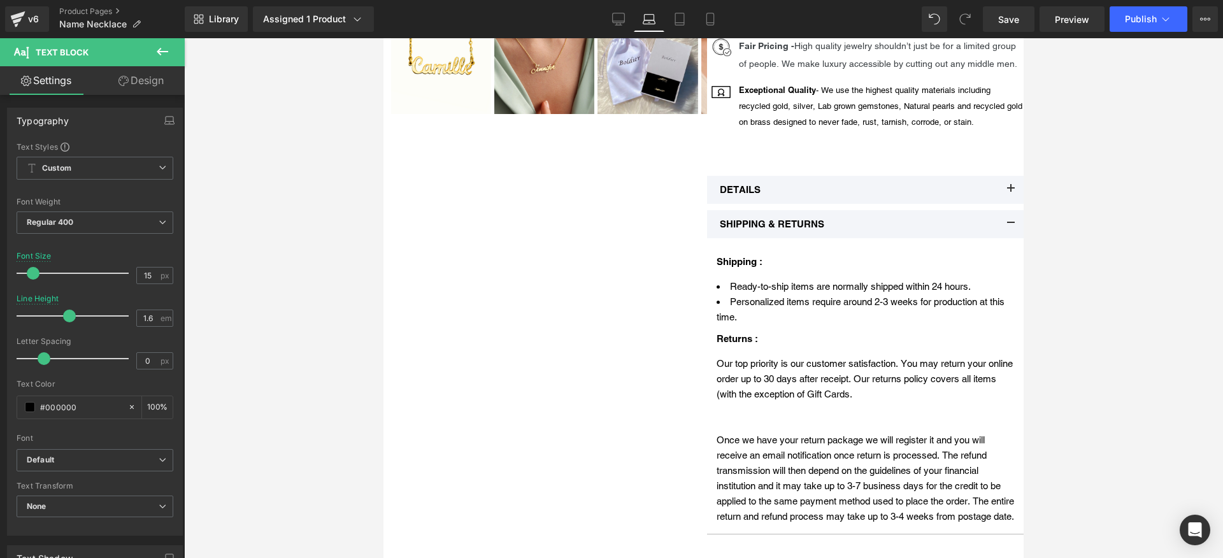
scroll to position [487, 0]
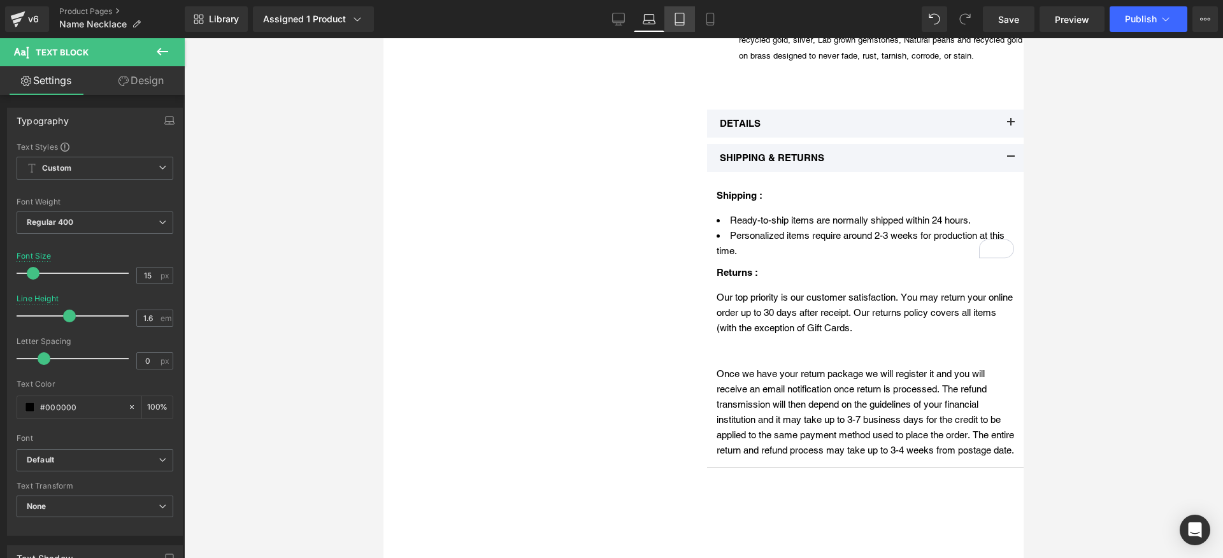
click at [679, 21] on icon at bounding box center [680, 19] width 13 height 13
type input "100"
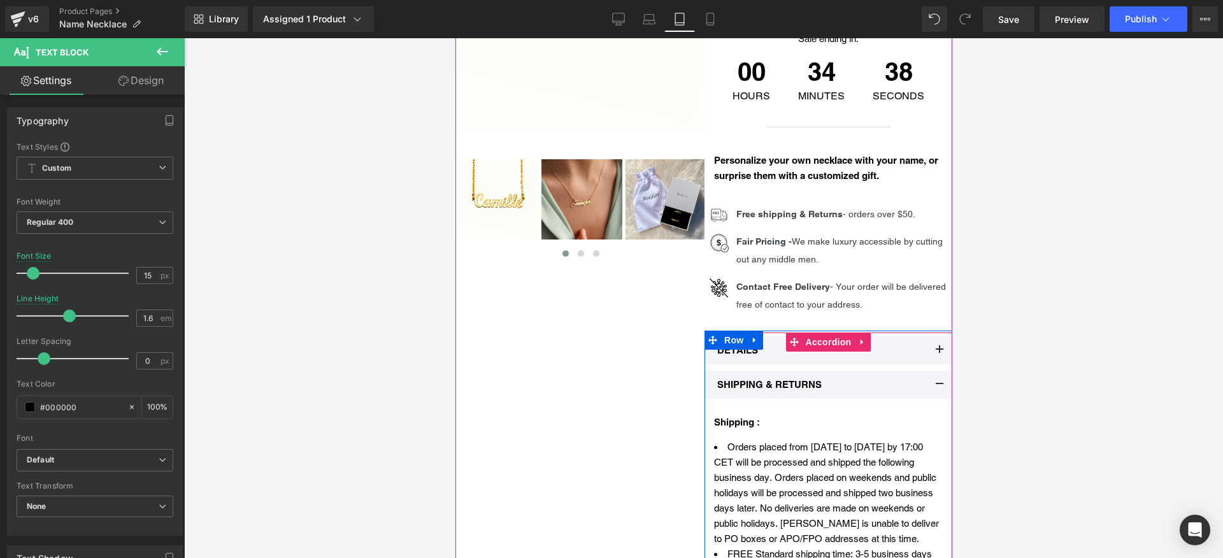
click at [783, 456] on li "Orders placed from [DATE] to [DATE] by 17:00 CET will be processed and shipped …" at bounding box center [828, 493] width 229 height 107
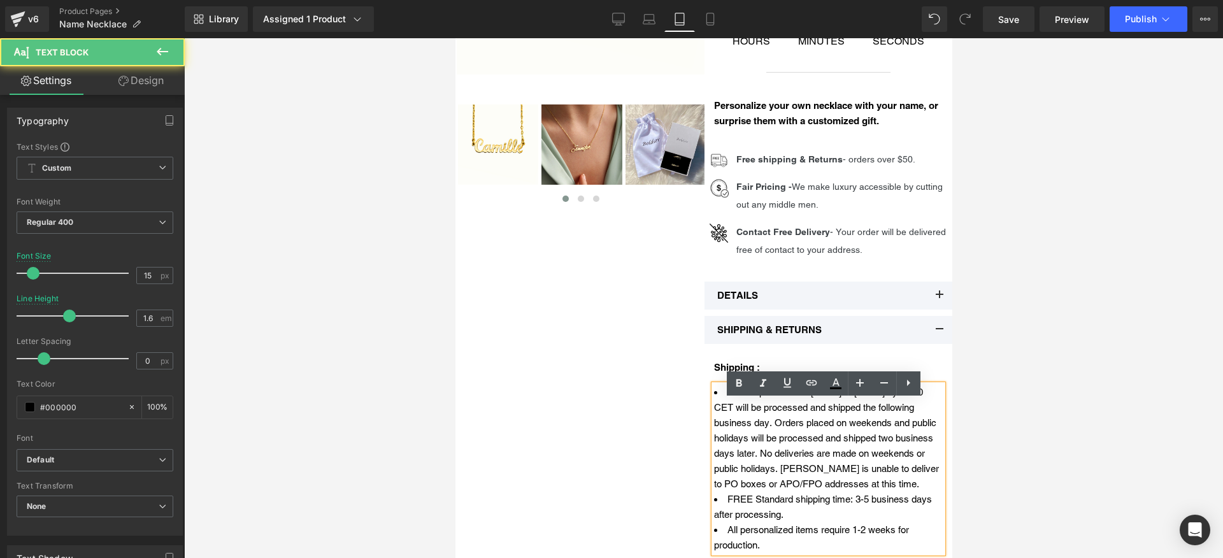
scroll to position [292, 0]
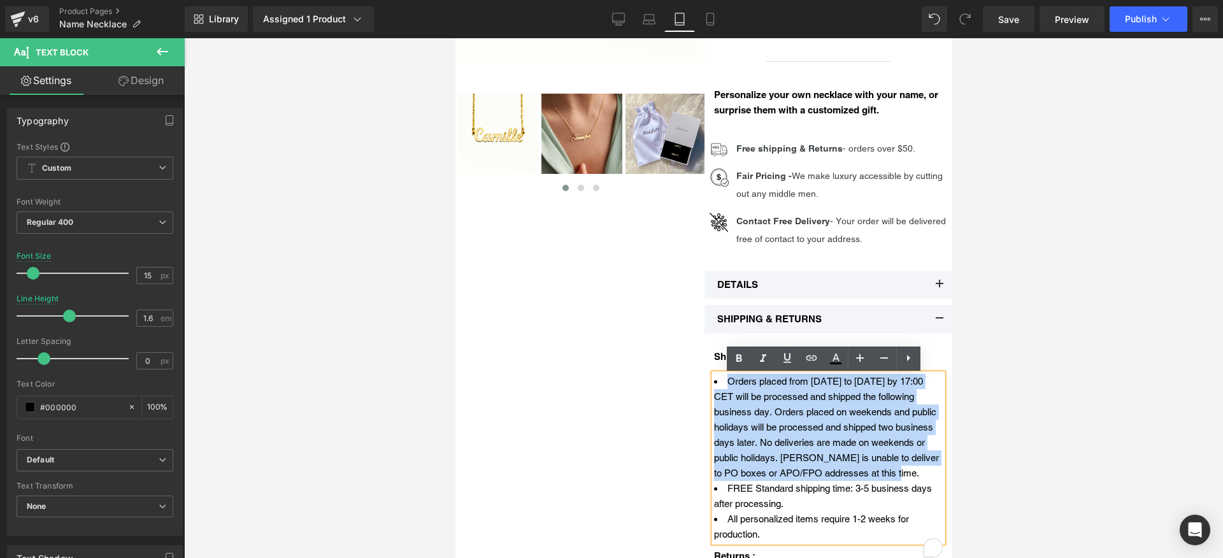
drag, startPoint x: 893, startPoint y: 477, endPoint x: 724, endPoint y: 383, distance: 193.7
click at [724, 383] on li "Orders placed from [DATE] to [DATE] by 17:00 CET will be processed and shipped …" at bounding box center [828, 427] width 229 height 107
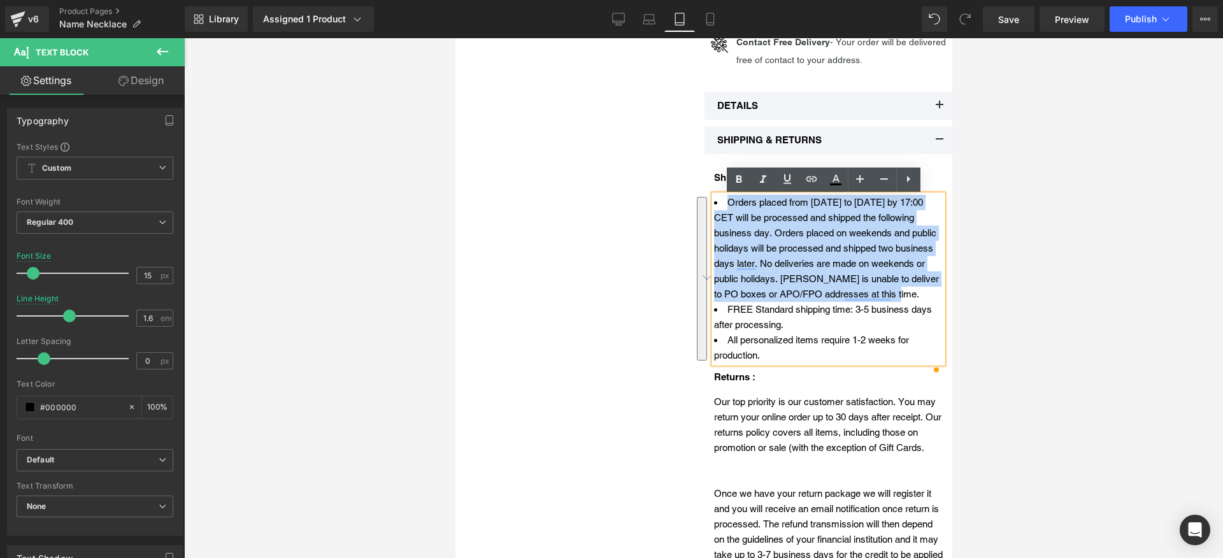
drag, startPoint x: 764, startPoint y: 375, endPoint x: 721, endPoint y: 202, distance: 177.9
click at [721, 202] on ul "Orders placed from Monday to Friday by 17:00 CET will be processed and shipped …" at bounding box center [828, 279] width 229 height 168
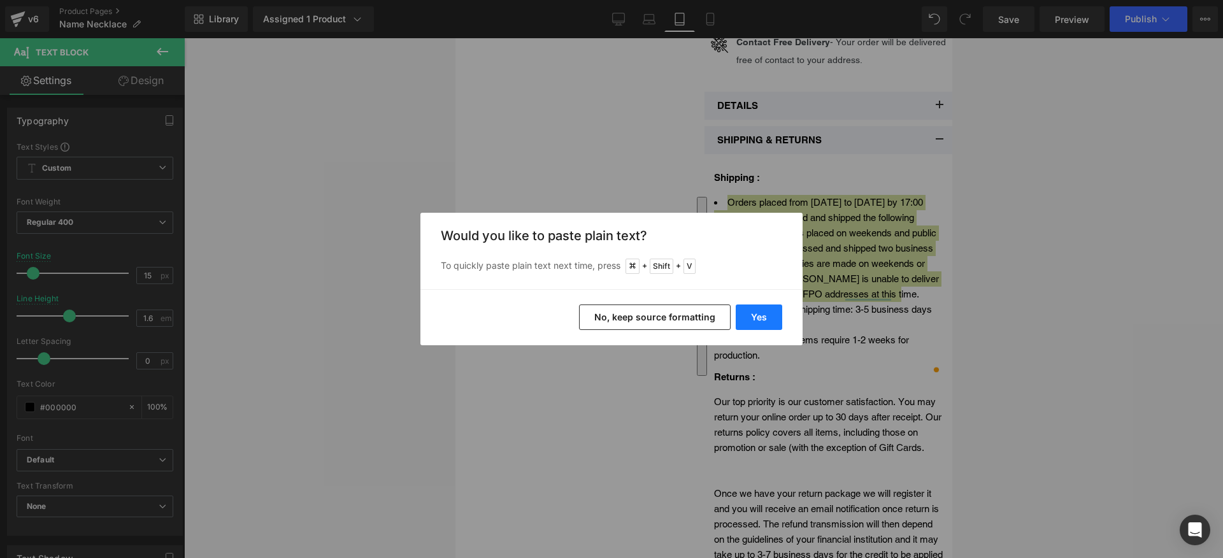
click at [756, 328] on button "Yes" at bounding box center [759, 317] width 47 height 25
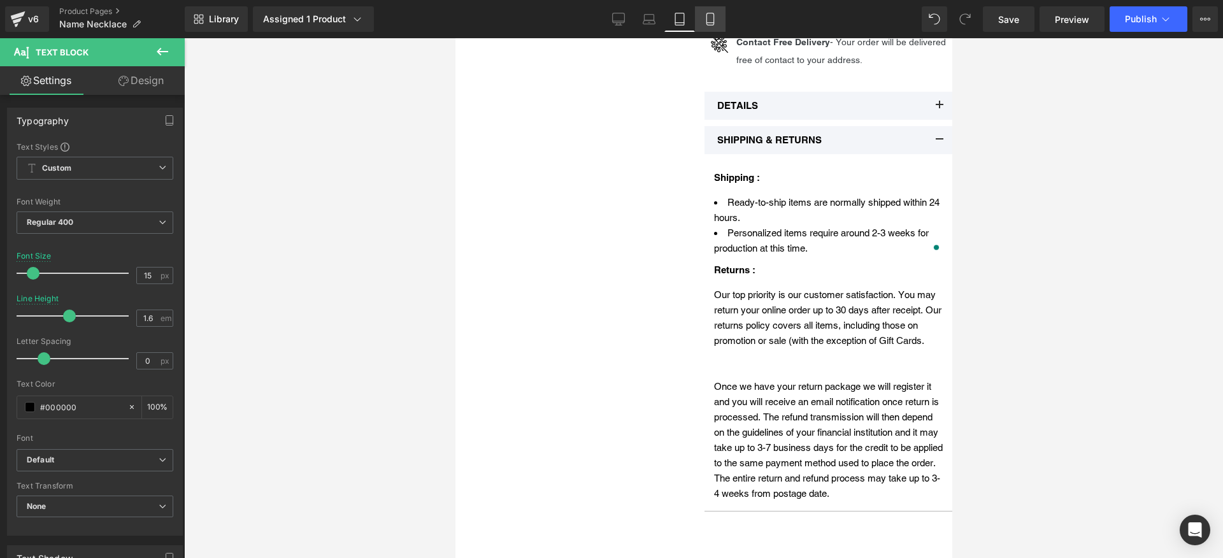
click at [718, 22] on link "Mobile" at bounding box center [710, 18] width 31 height 25
type input "14"
type input "100"
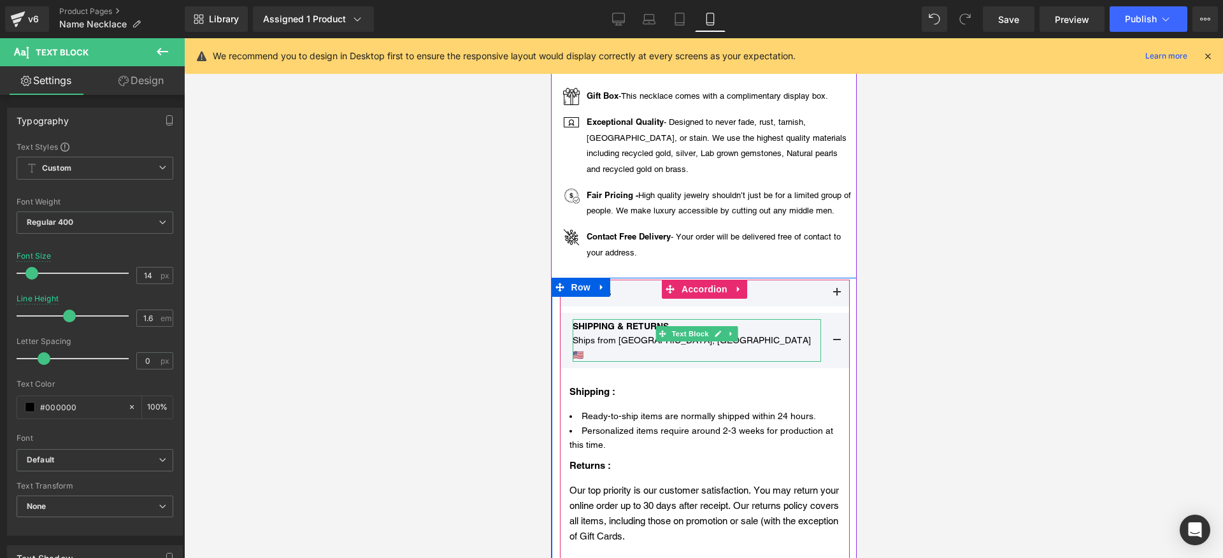
scroll to position [609, 0]
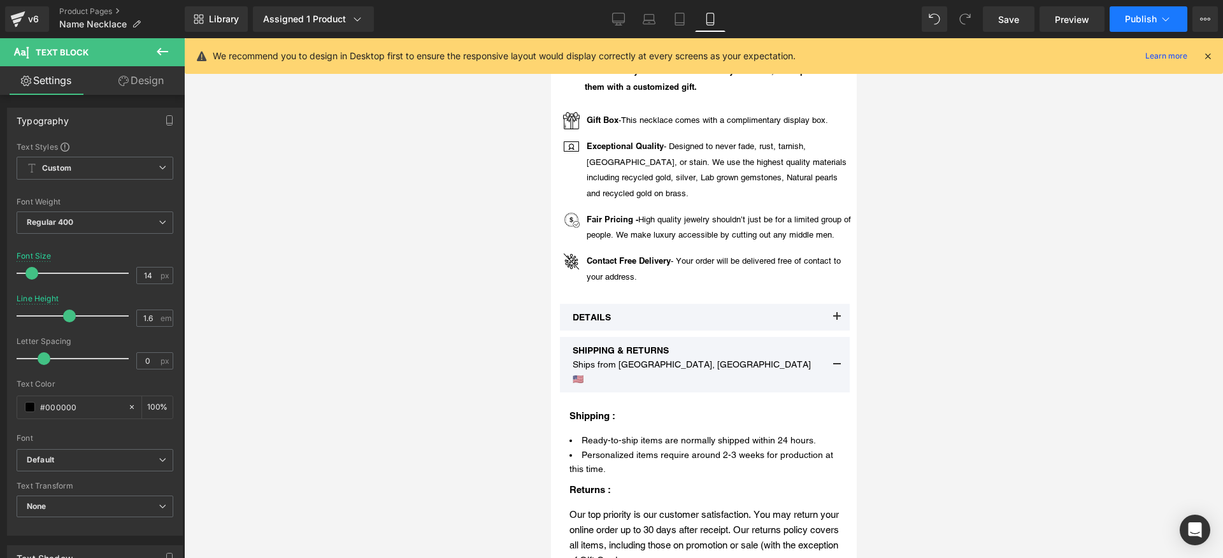
click at [1151, 18] on span "Publish" at bounding box center [1141, 19] width 32 height 10
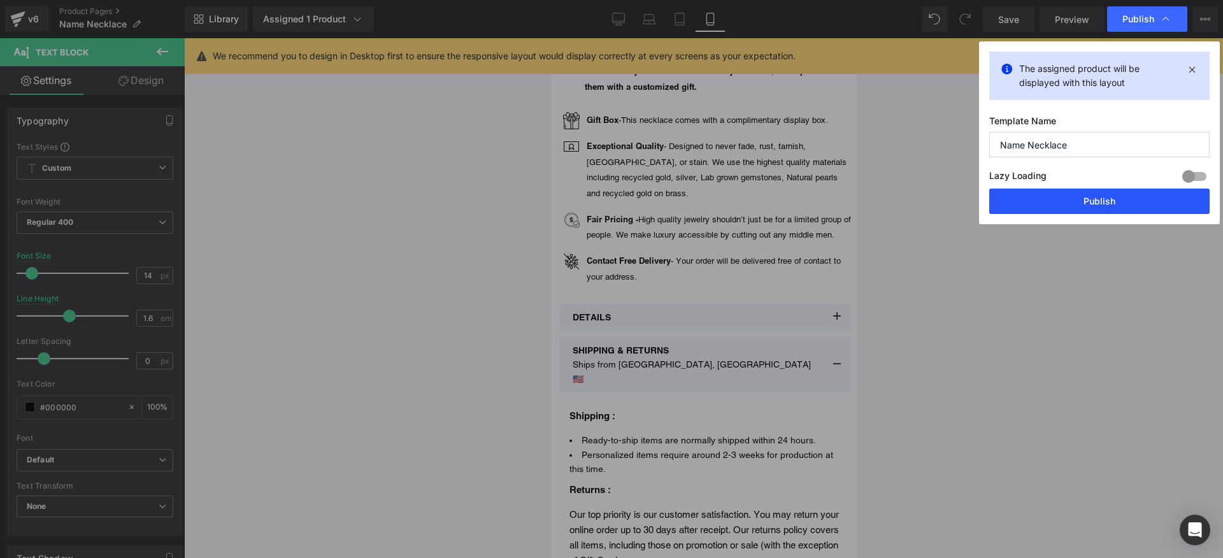
click at [1078, 208] on button "Publish" at bounding box center [1100, 201] width 220 height 25
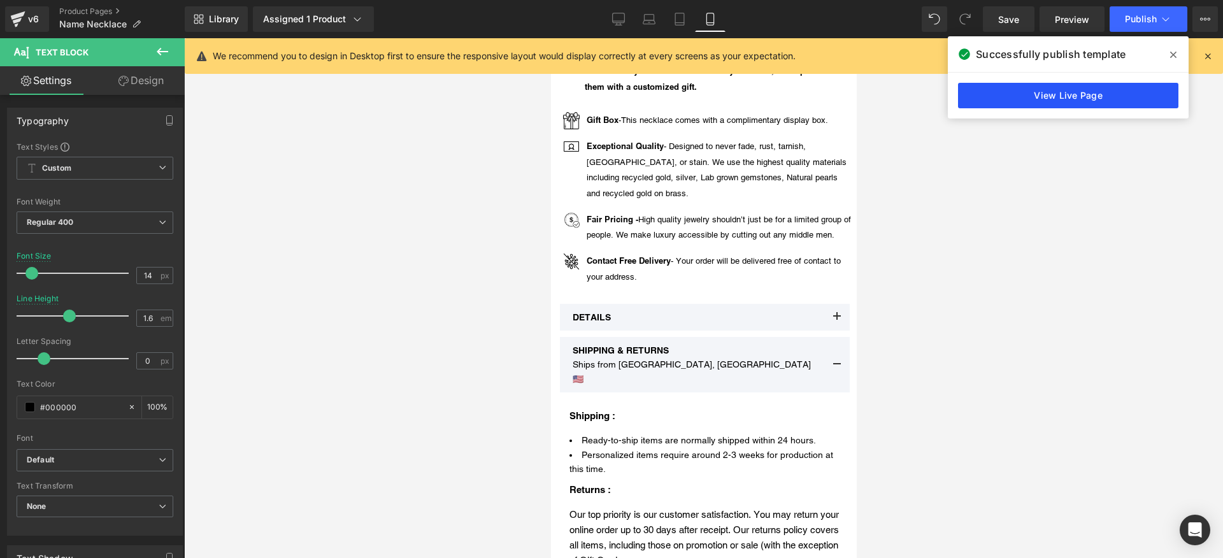
click at [1025, 89] on link "View Live Page" at bounding box center [1068, 95] width 220 height 25
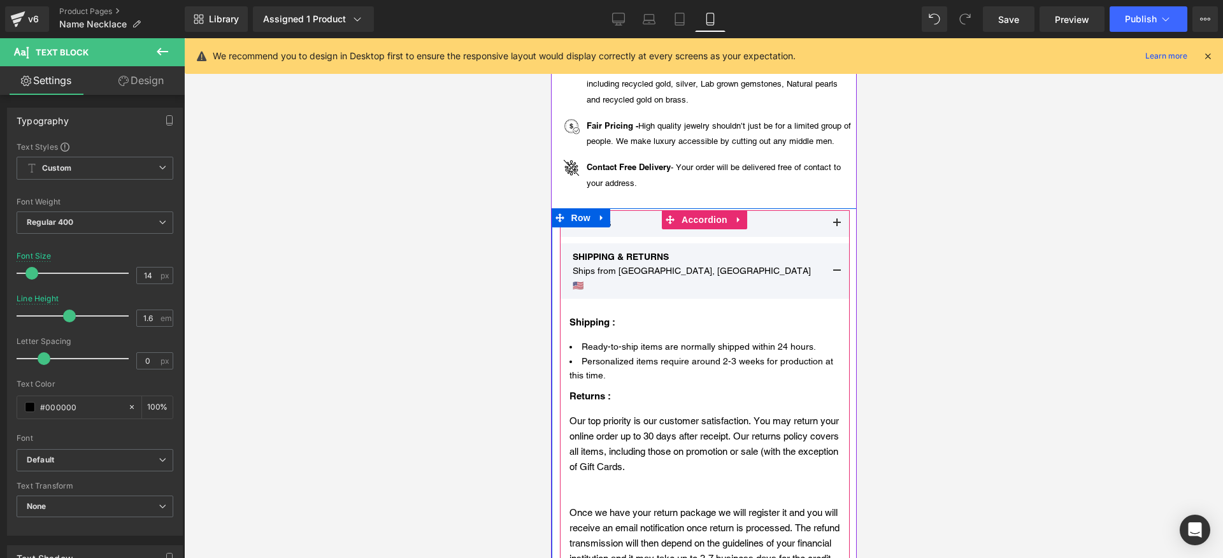
scroll to position [715, 0]
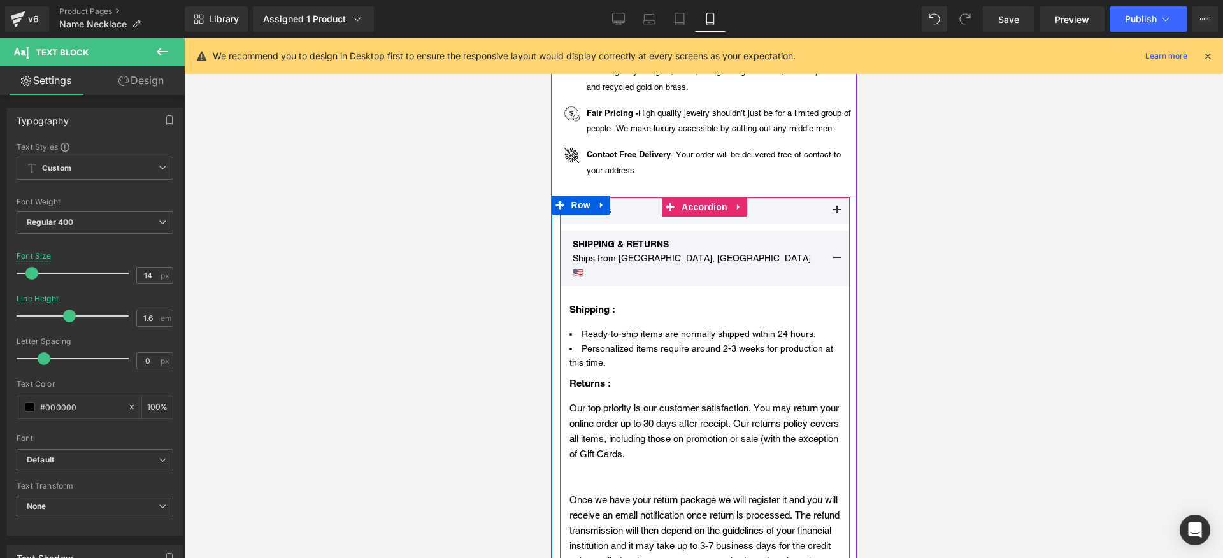
click at [833, 236] on button at bounding box center [836, 258] width 25 height 55
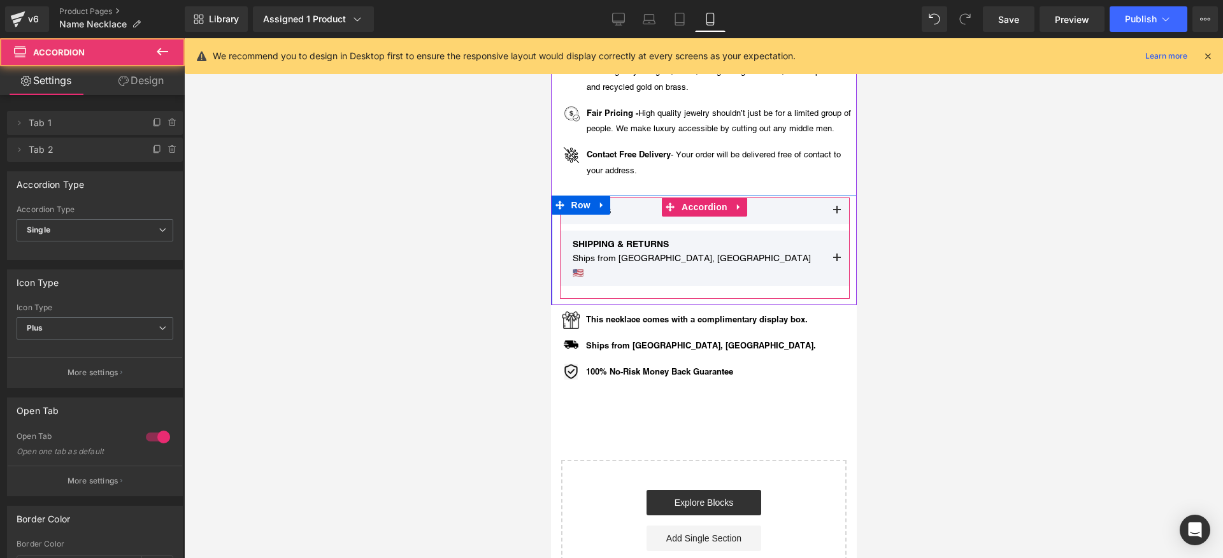
click at [833, 236] on button at bounding box center [836, 258] width 25 height 55
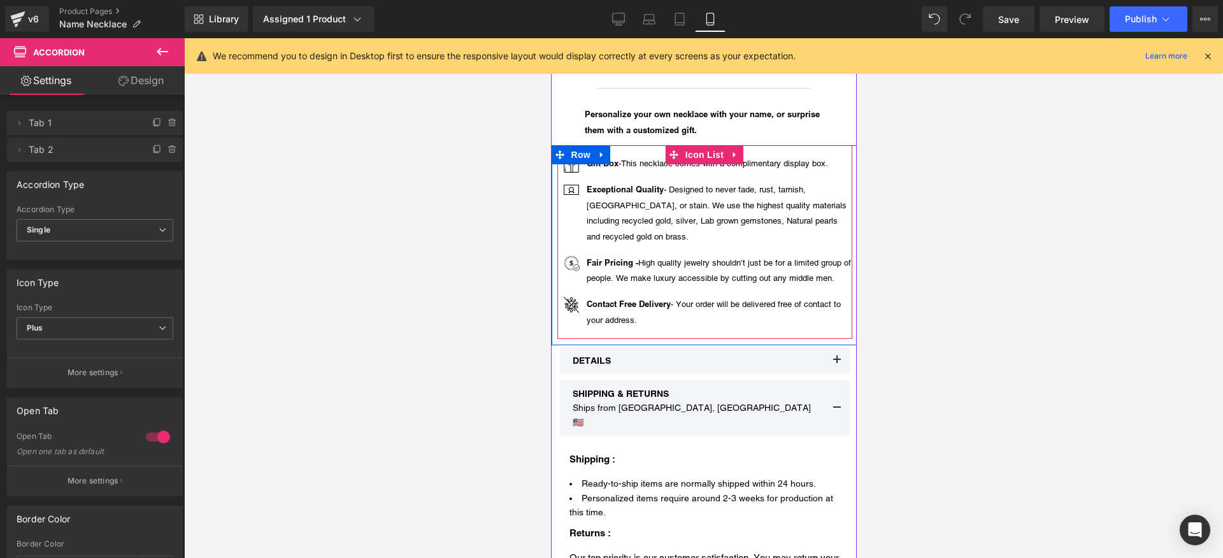
scroll to position [548, 0]
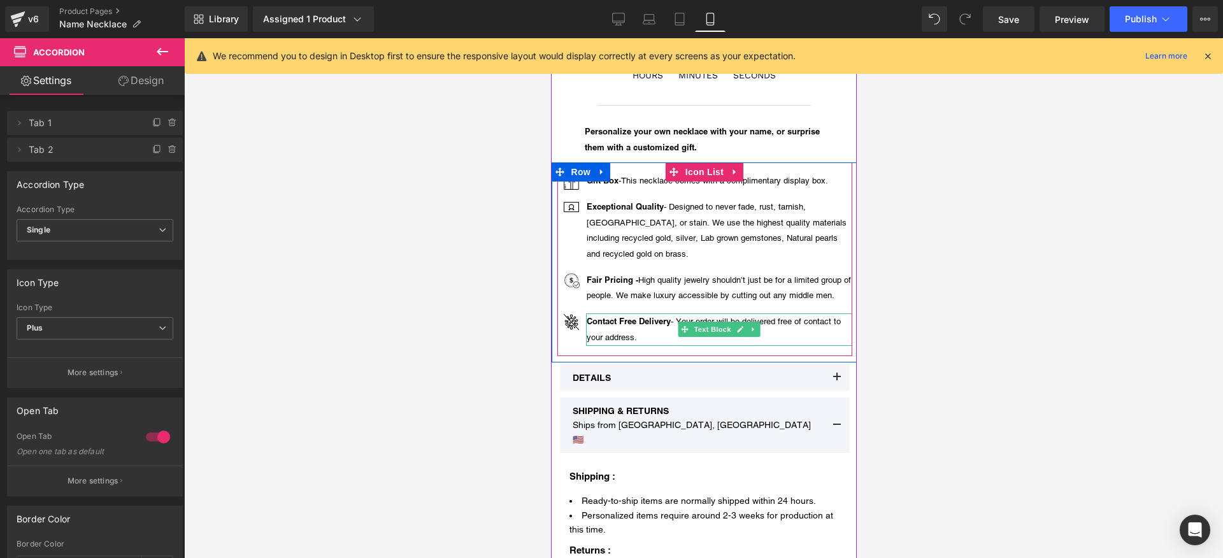
click at [781, 313] on p "Contact Free Delivery - Your order will be delivered free of contact to your ad…" at bounding box center [719, 329] width 266 height 32
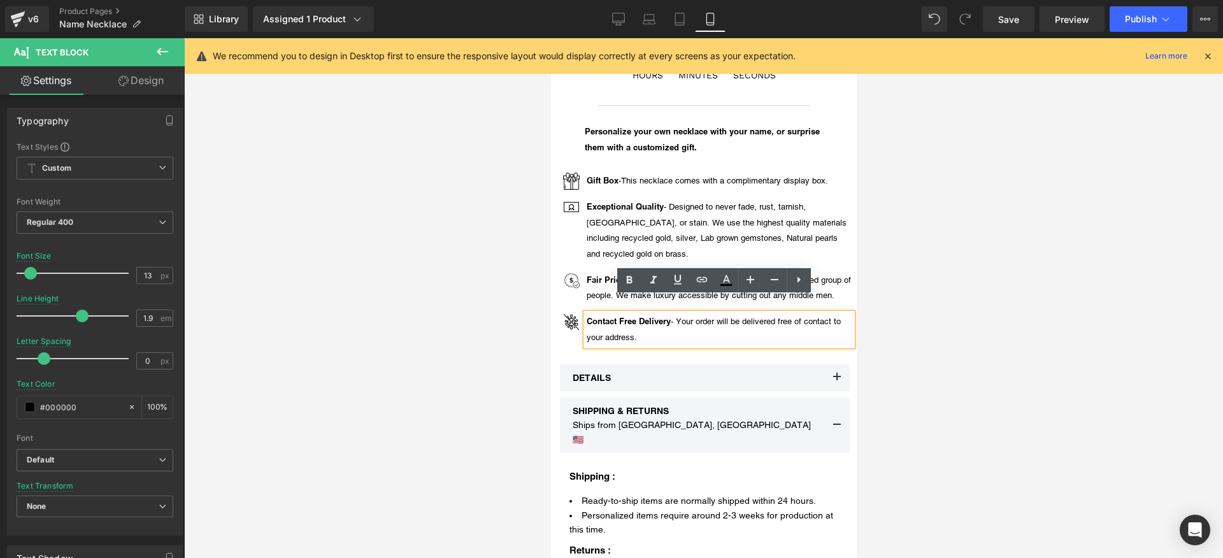
click at [1098, 268] on div at bounding box center [703, 298] width 1039 height 520
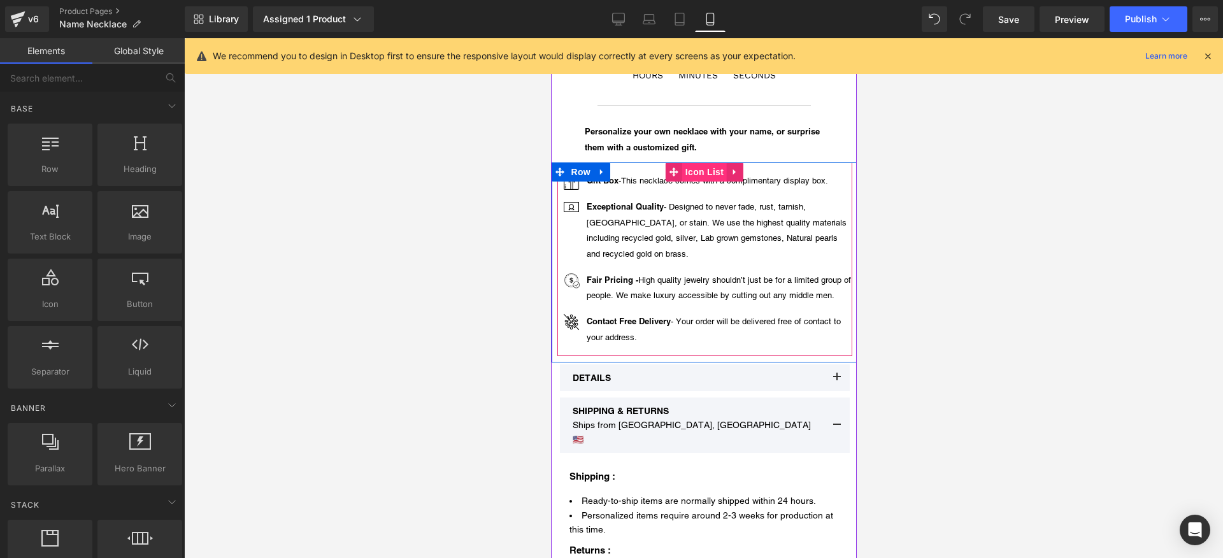
click at [682, 174] on span "Icon List" at bounding box center [704, 171] width 45 height 19
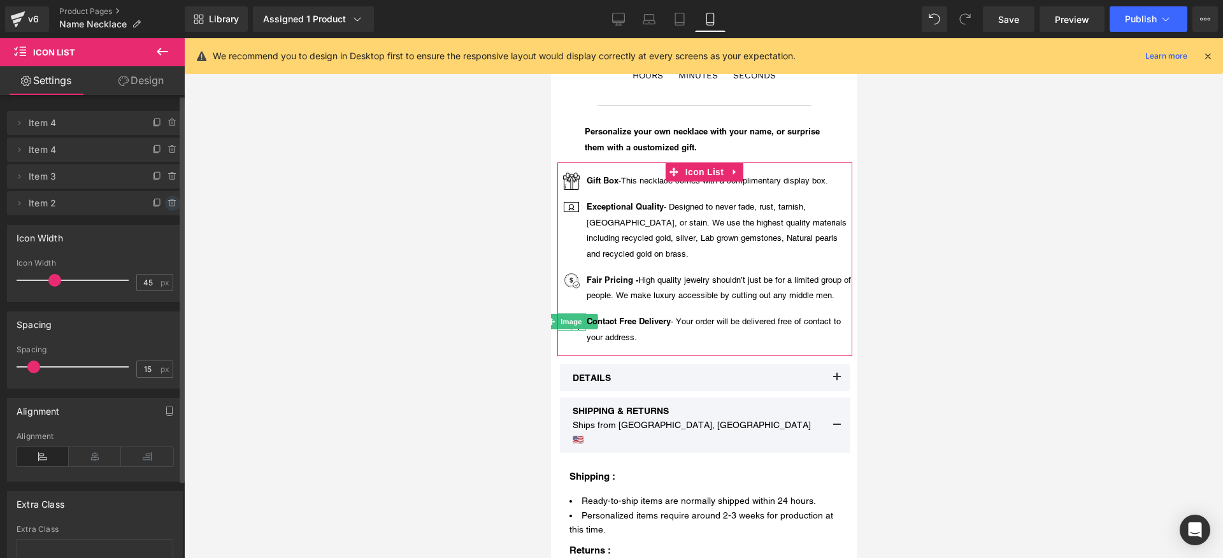
click at [168, 206] on icon at bounding box center [173, 203] width 10 height 10
click at [159, 208] on button "Delete" at bounding box center [159, 204] width 40 height 17
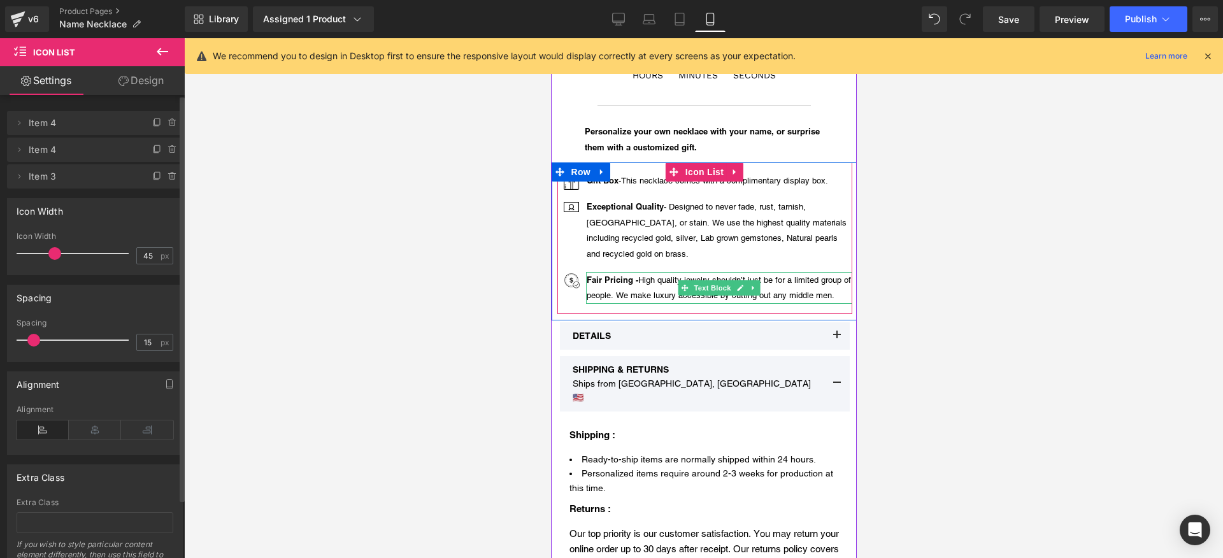
click at [773, 277] on p "Fair Pricing - High quality jewelry shouldn’t just be for a limited group of pe…" at bounding box center [719, 288] width 266 height 32
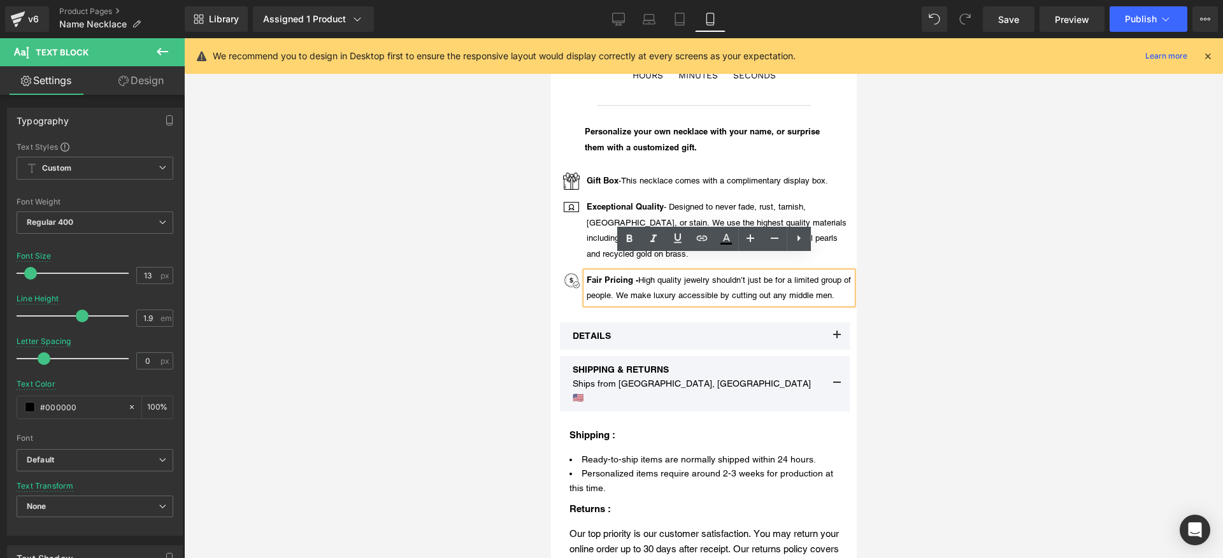
click at [1099, 313] on div at bounding box center [703, 298] width 1039 height 520
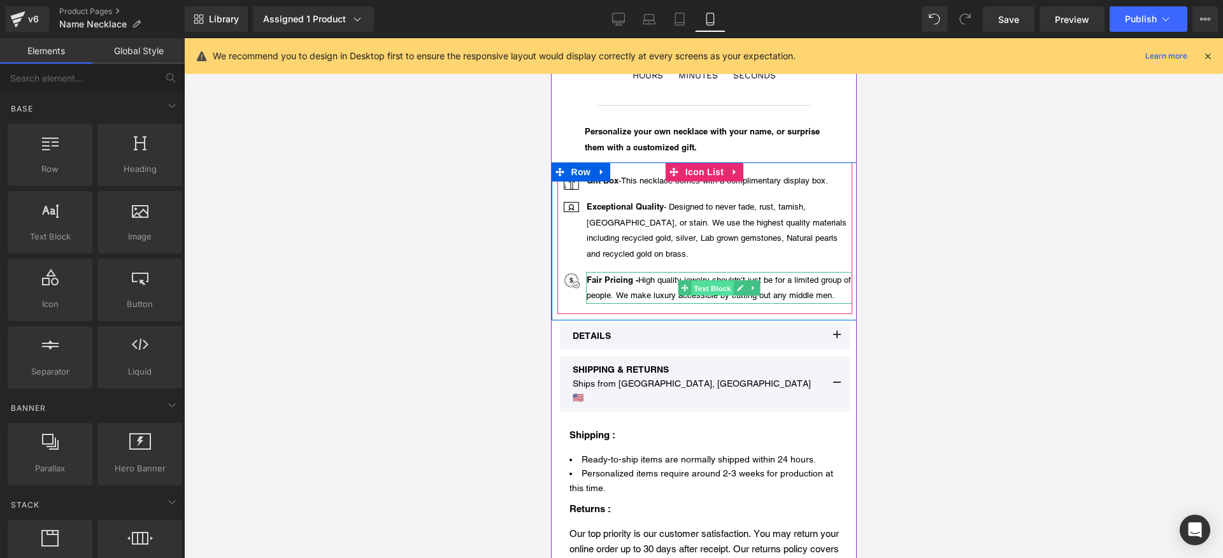
click at [697, 281] on span "Text Block" at bounding box center [712, 288] width 42 height 15
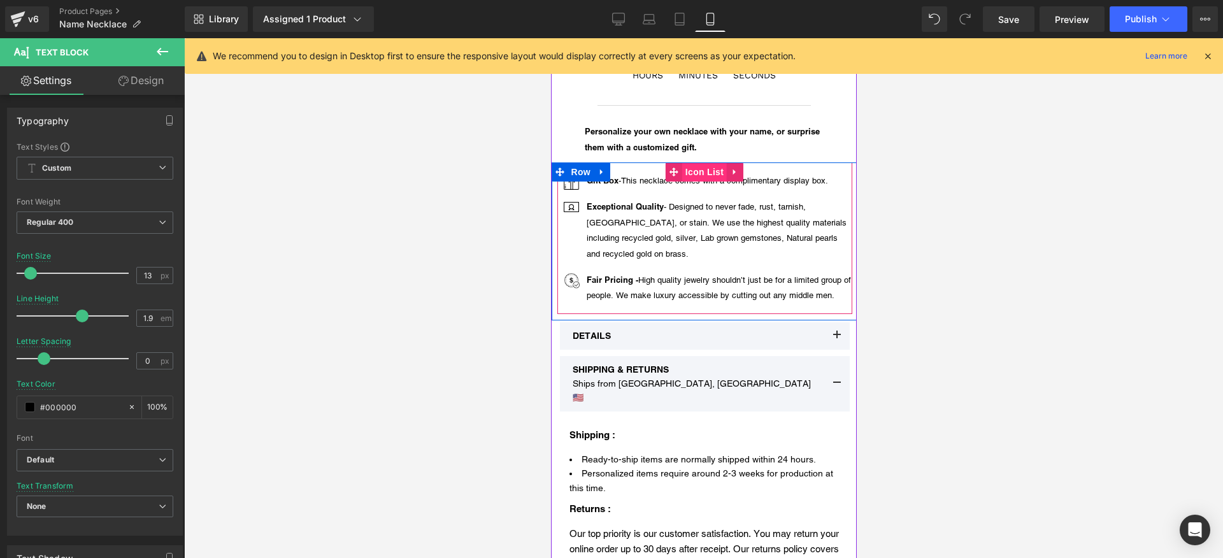
click at [703, 166] on span "Icon List" at bounding box center [704, 171] width 45 height 19
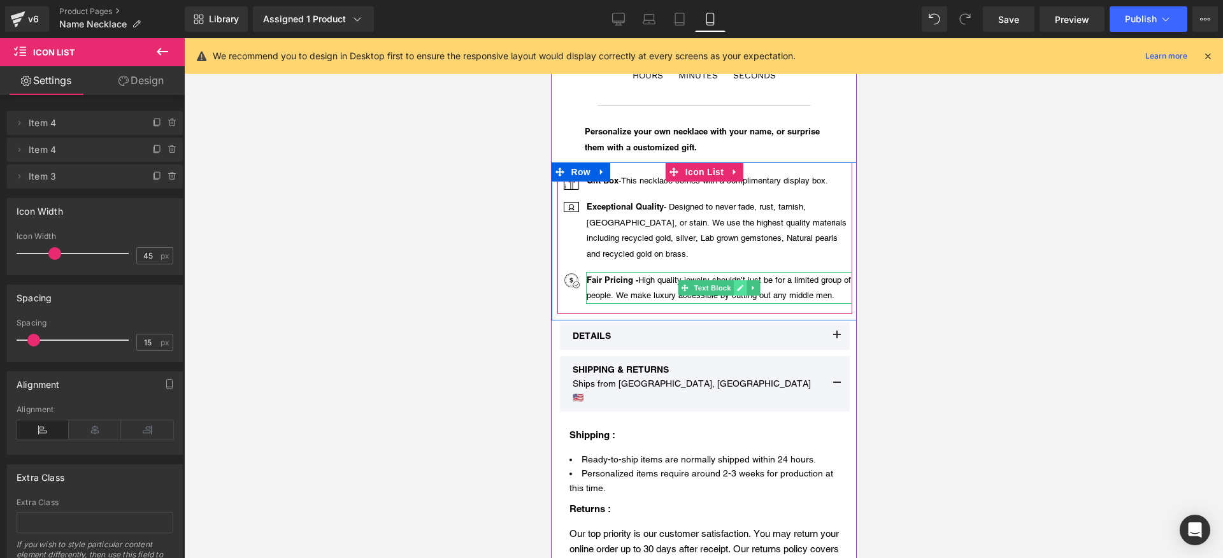
click at [736, 284] on icon at bounding box center [739, 288] width 7 height 8
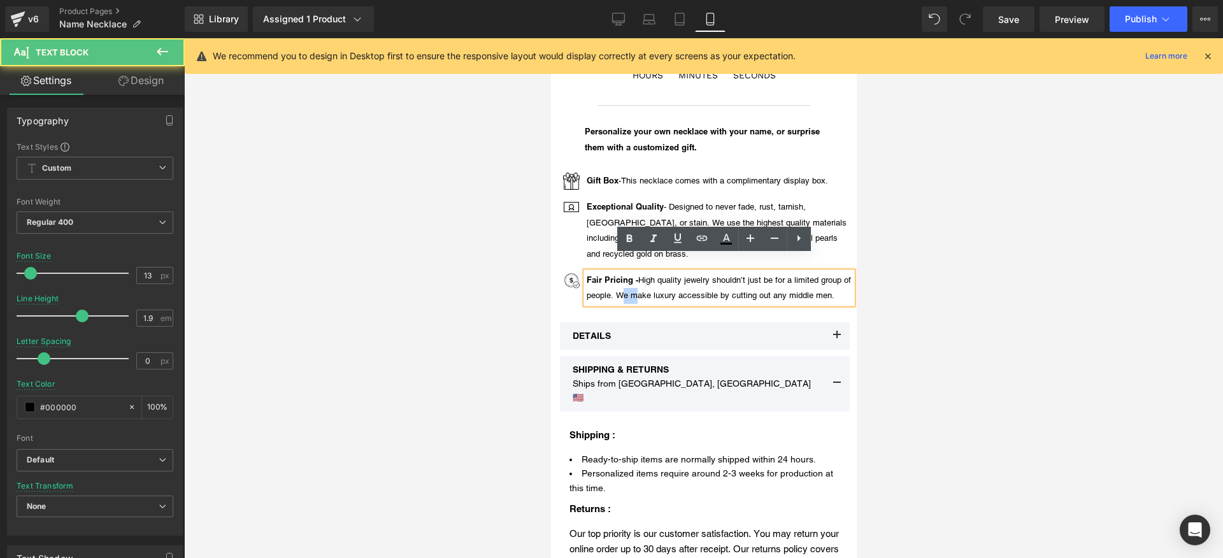
drag, startPoint x: 610, startPoint y: 284, endPoint x: 628, endPoint y: 273, distance: 21.2
click at [628, 273] on p "Fair Pricing - High quality jewelry shouldn’t just be for a limited group of pe…" at bounding box center [719, 288] width 266 height 32
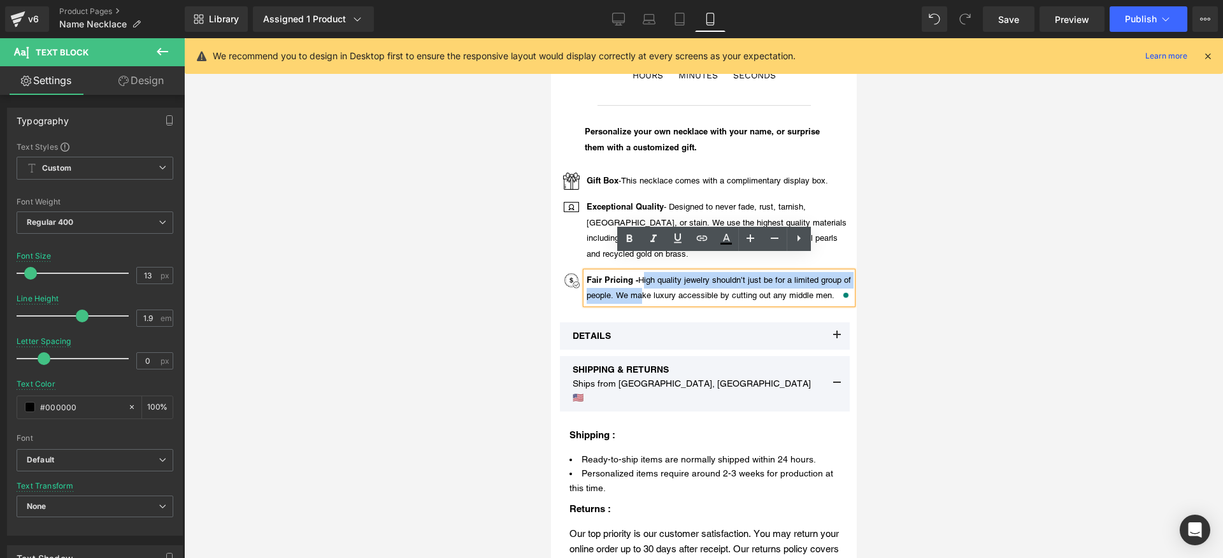
click at [633, 272] on p "Fair Pricing - High quality jewelry shouldn’t just be for a limited group of pe…" at bounding box center [719, 288] width 266 height 32
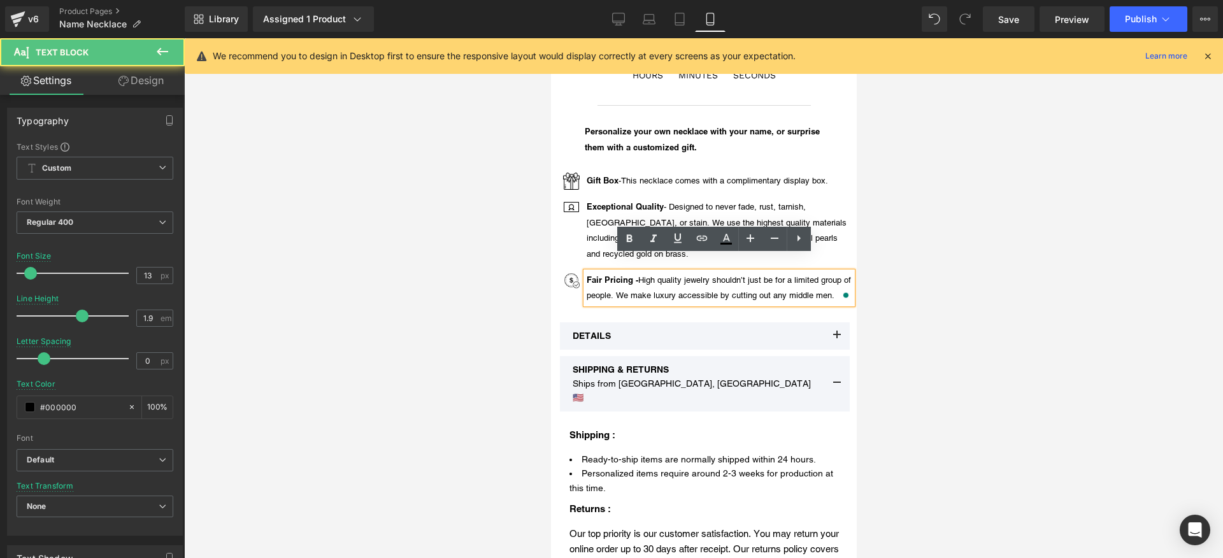
click at [624, 272] on p "Fair Pricing - High quality jewelry shouldn’t just be for a limited group of pe…" at bounding box center [719, 288] width 266 height 32
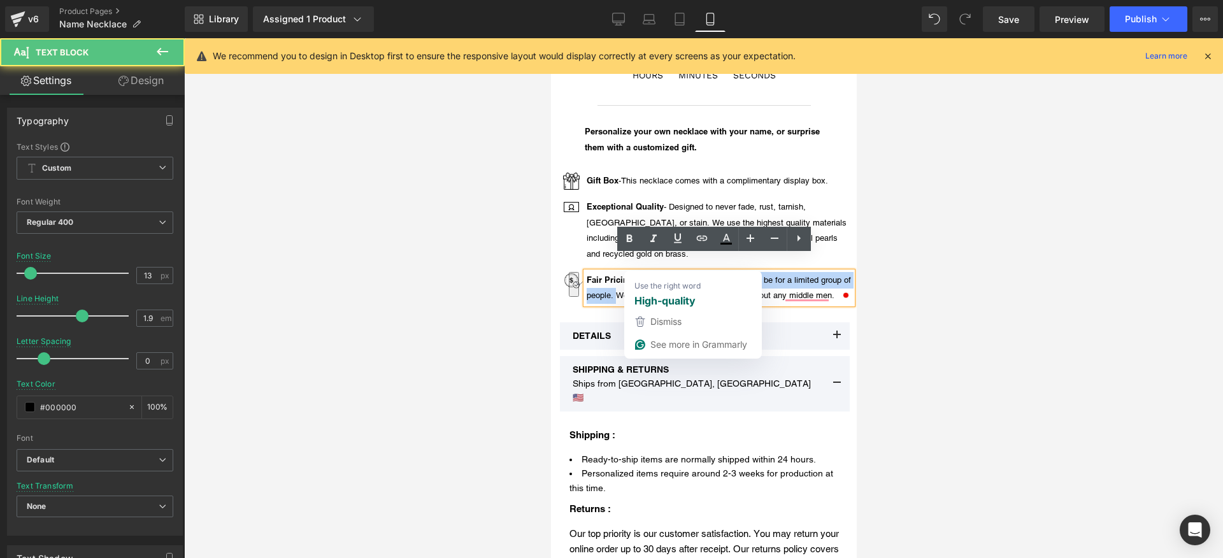
drag, startPoint x: 608, startPoint y: 281, endPoint x: 633, endPoint y: 261, distance: 32.6
click at [633, 272] on p "Fair Pricing - High quality jewelry shouldn’t just be for a limited group of pe…" at bounding box center [719, 288] width 266 height 32
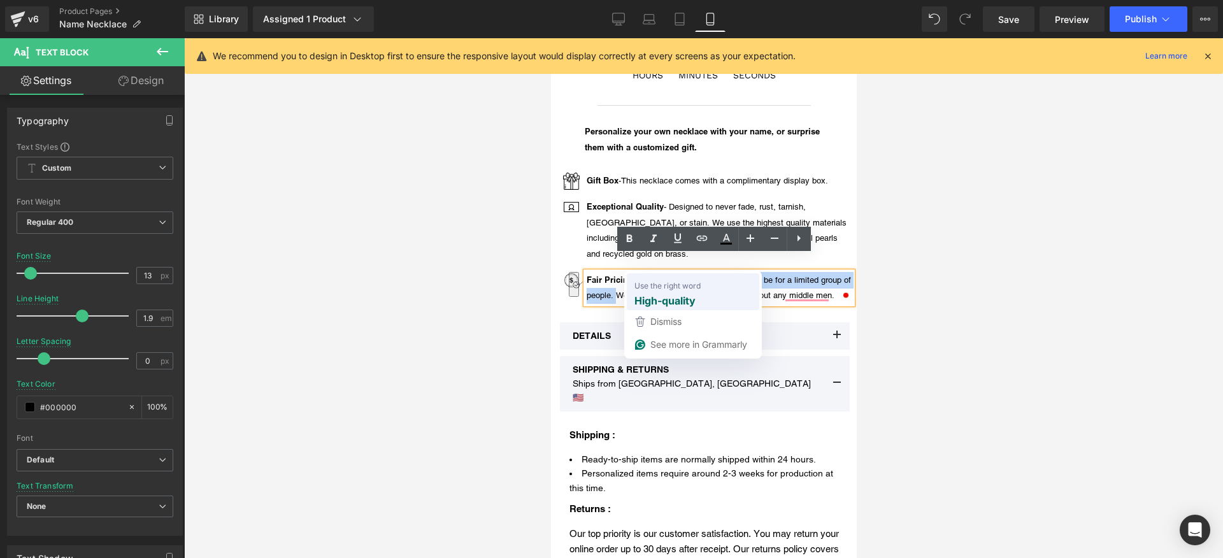
copy p "High quality jewelry shouldn’t just be for a limited group of people."
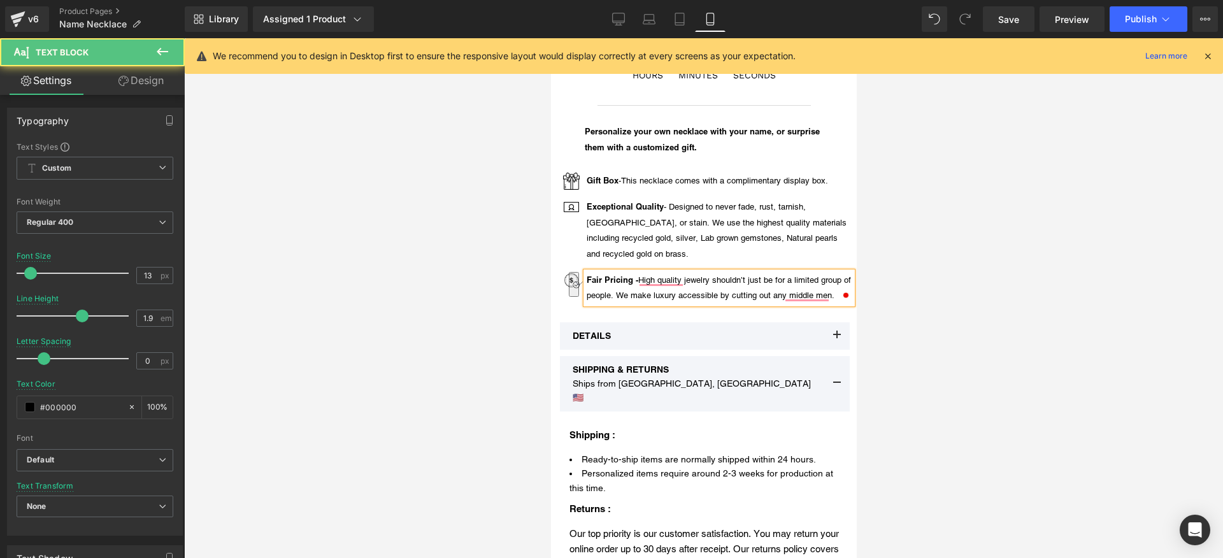
drag, startPoint x: 660, startPoint y: 282, endPoint x: 772, endPoint y: 285, distance: 112.2
click at [661, 282] on p "Fair Pricing - High quality jewelry shouldn’t just be for a limited group of pe…" at bounding box center [719, 288] width 266 height 32
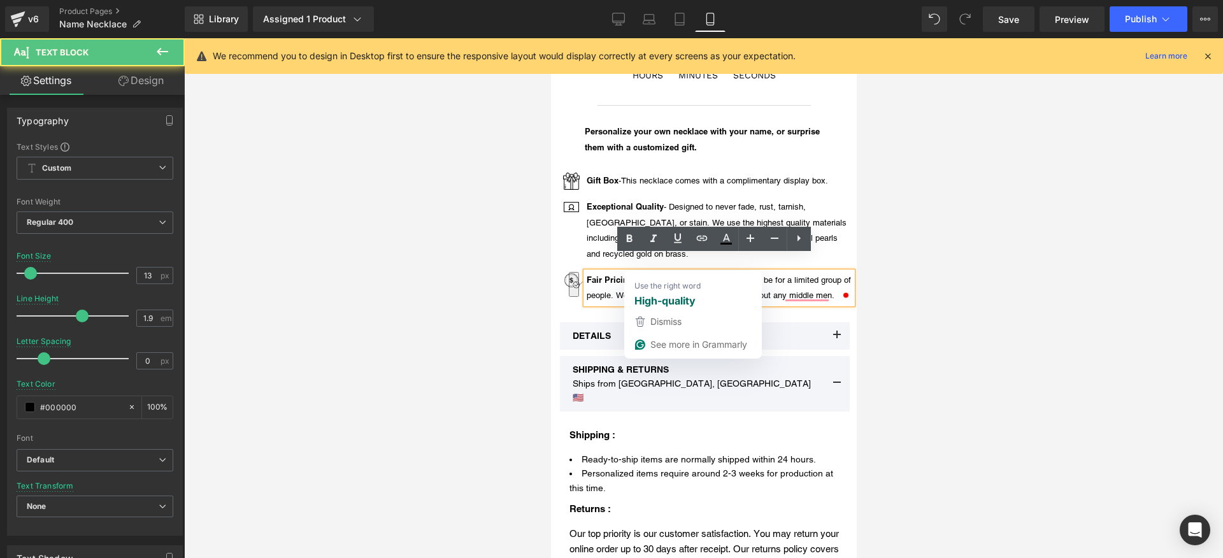
drag, startPoint x: 828, startPoint y: 283, endPoint x: 633, endPoint y: 265, distance: 196.4
click at [633, 272] on p "Fair Pricing - High quality jewelry shouldn’t just be for a limited group of pe…" at bounding box center [719, 288] width 266 height 32
paste div "To enrich screen reader interactions, please activate Accessibility in Grammarl…"
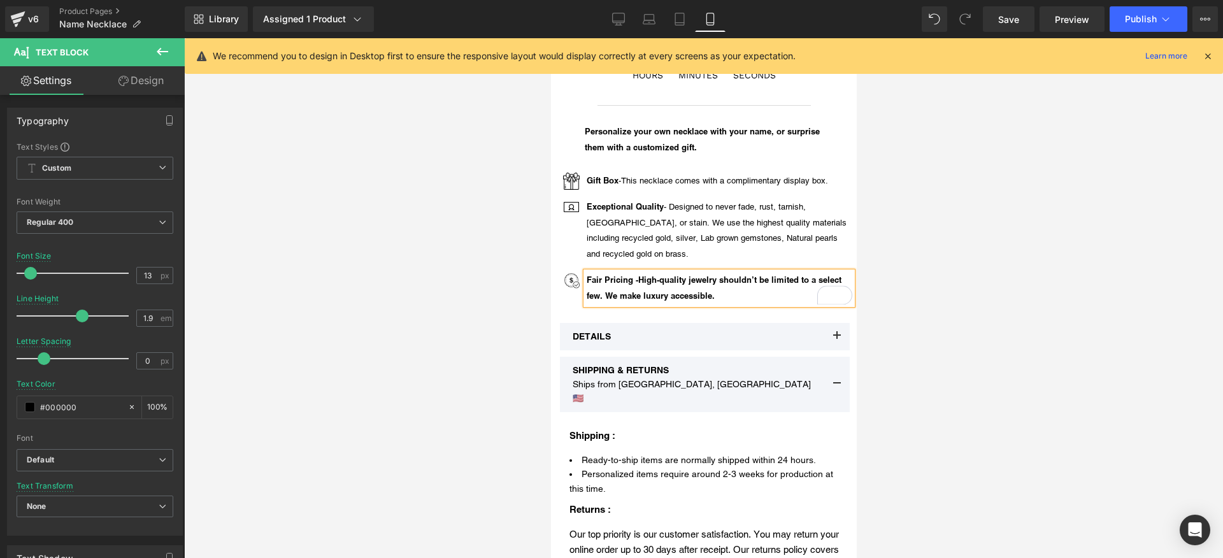
click at [633, 275] on strong "Fair Pricing -High-quality jewelry shouldn’t be limited to a select few. We mak…" at bounding box center [713, 288] width 255 height 27
drag, startPoint x: 725, startPoint y: 283, endPoint x: 636, endPoint y: 264, distance: 91.2
click at [636, 272] on p "Fair Pricing - High-quality jewelry shouldn’t be limited to a select few. We ma…" at bounding box center [719, 288] width 266 height 32
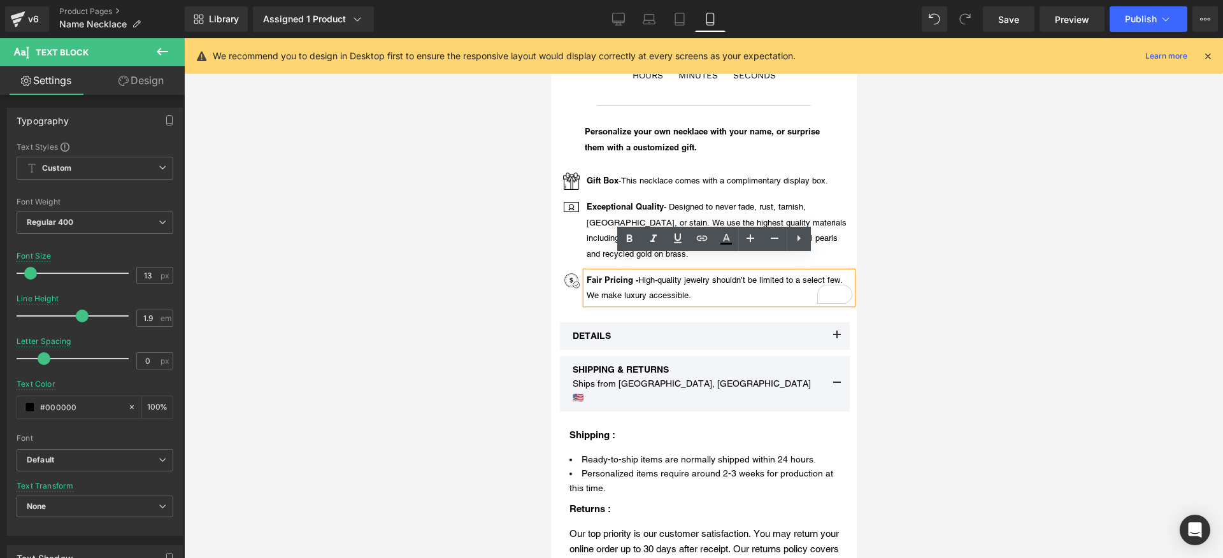
click at [750, 278] on p "Fair Pricing - High-quality jewelry shouldn’t be limited to a select few. We ma…" at bounding box center [719, 288] width 266 height 32
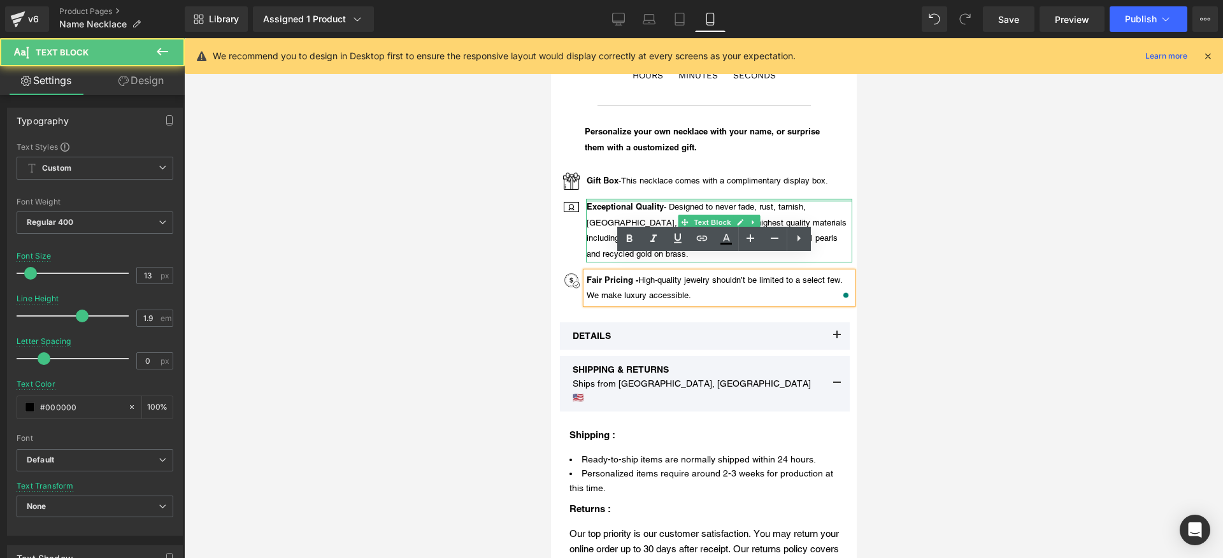
click at [775, 199] on div at bounding box center [719, 200] width 266 height 3
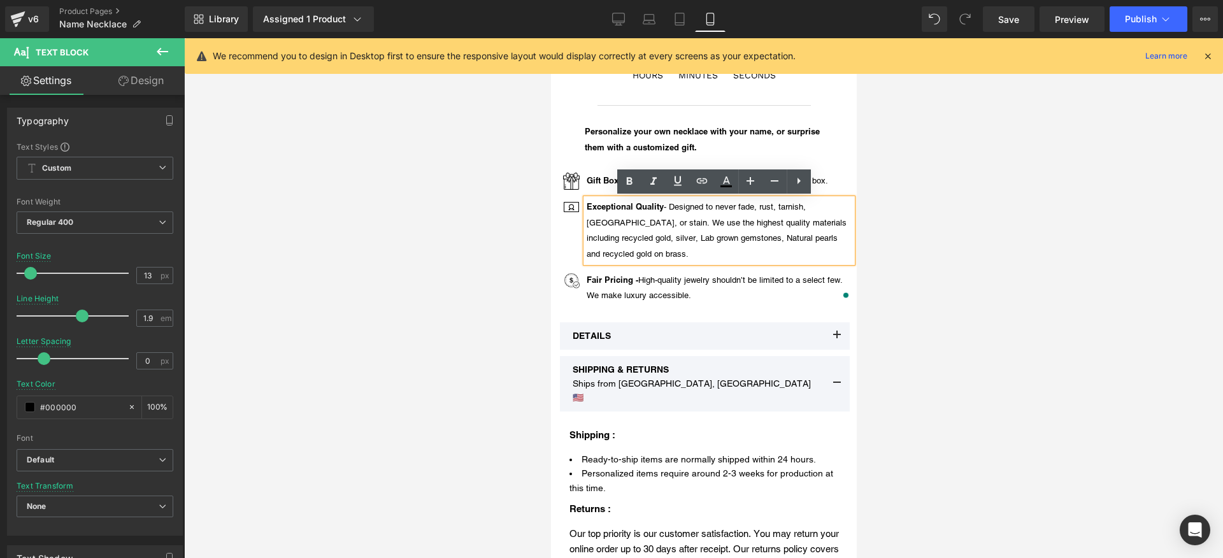
click at [602, 225] on p "Exceptional Quality - Designed to never fade, rust, tarnish, corrode, or stain.…" at bounding box center [719, 231] width 266 height 64
